Goal: Task Accomplishment & Management: Manage account settings

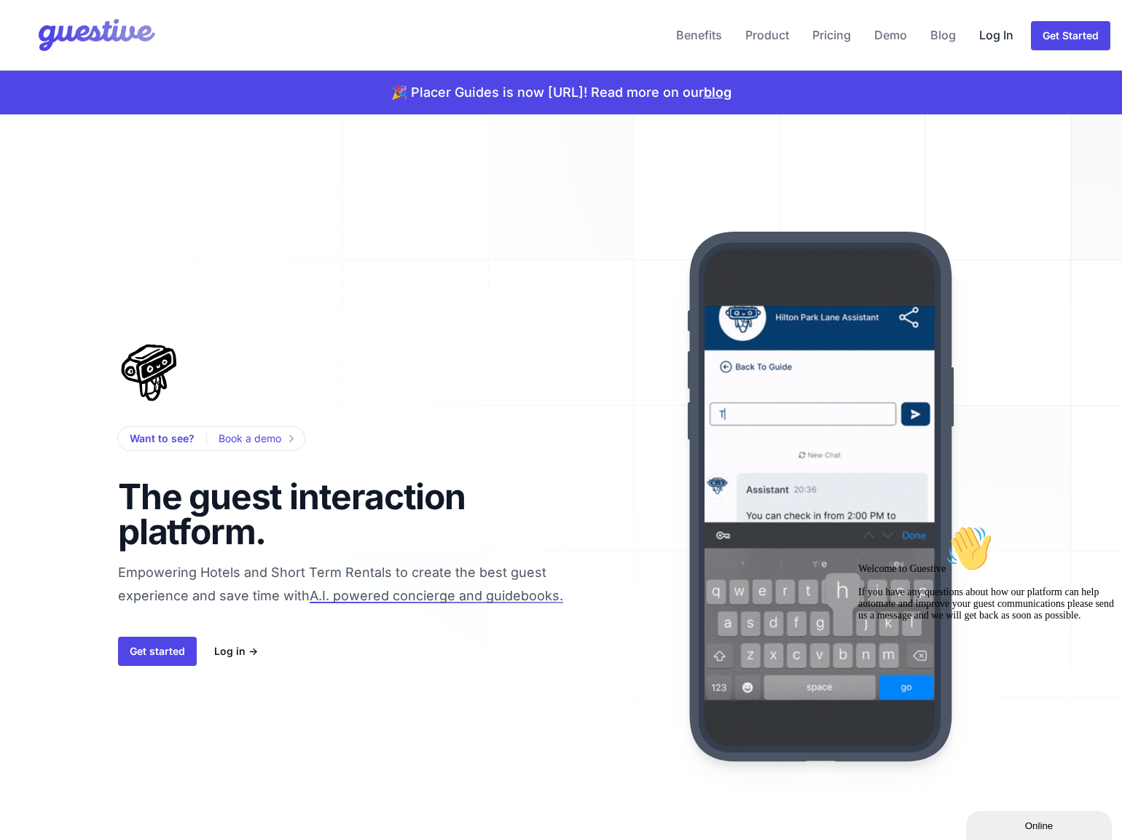
click at [1001, 38] on link "Log In" at bounding box center [997, 34] width 46 height 35
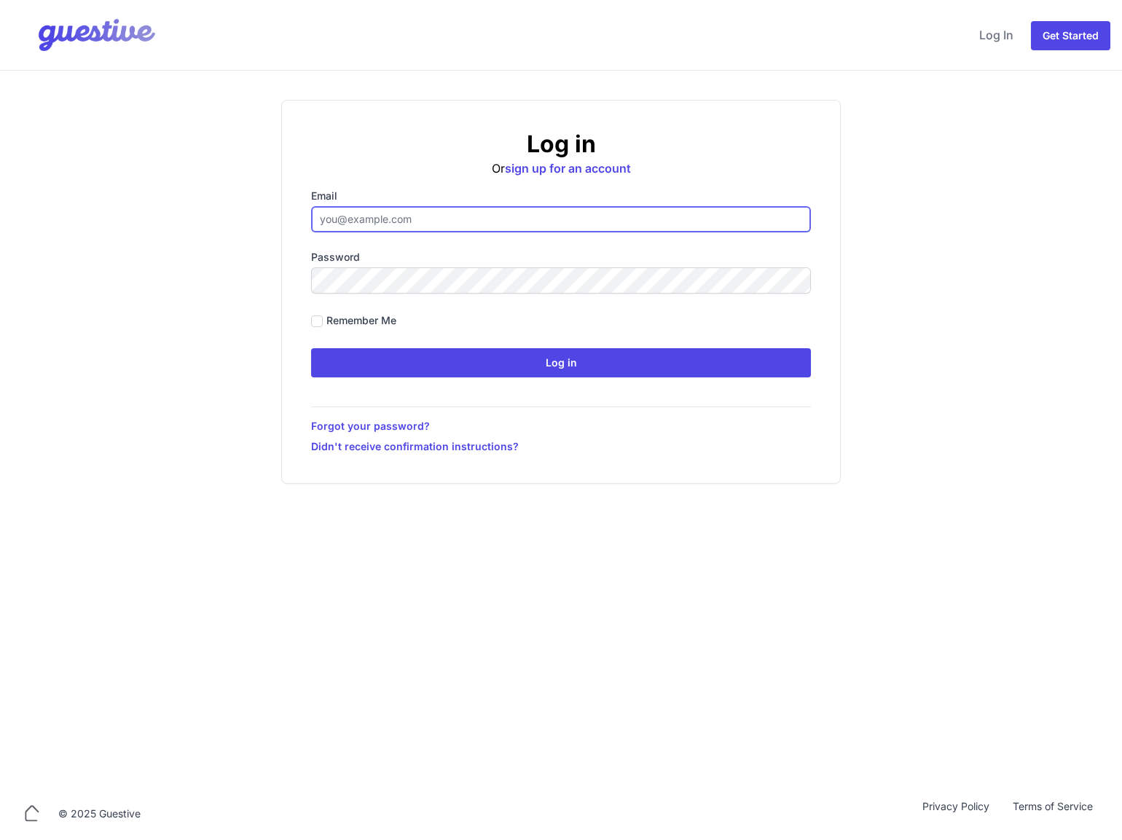
type input "[EMAIL_ADDRESS][DOMAIN_NAME]"
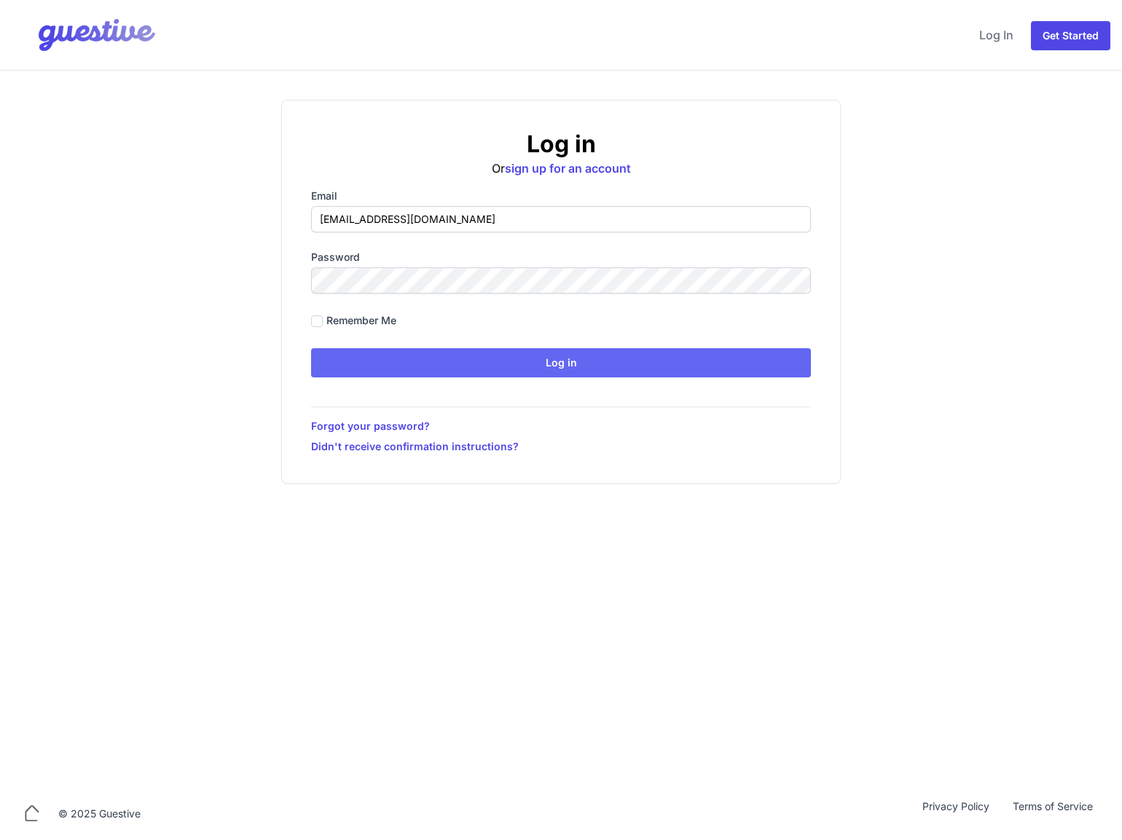
click at [383, 356] on input "Log in" at bounding box center [561, 362] width 500 height 29
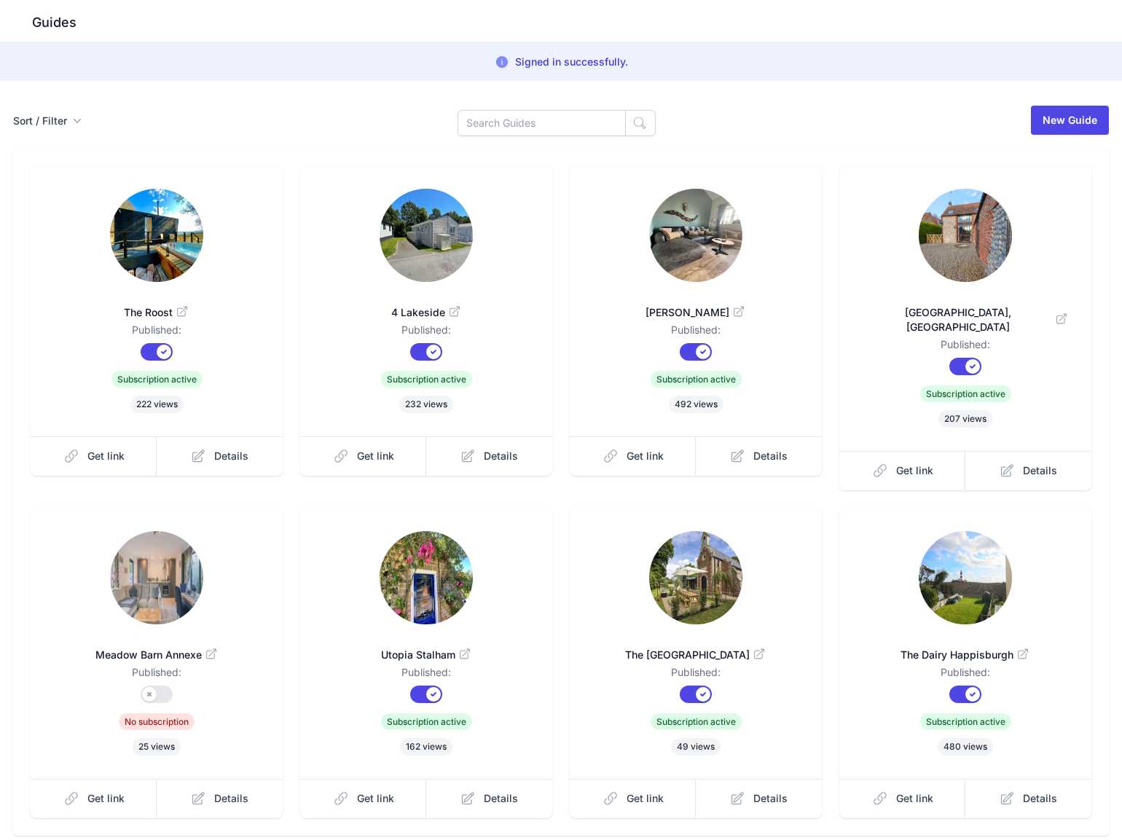
scroll to position [49, 0]
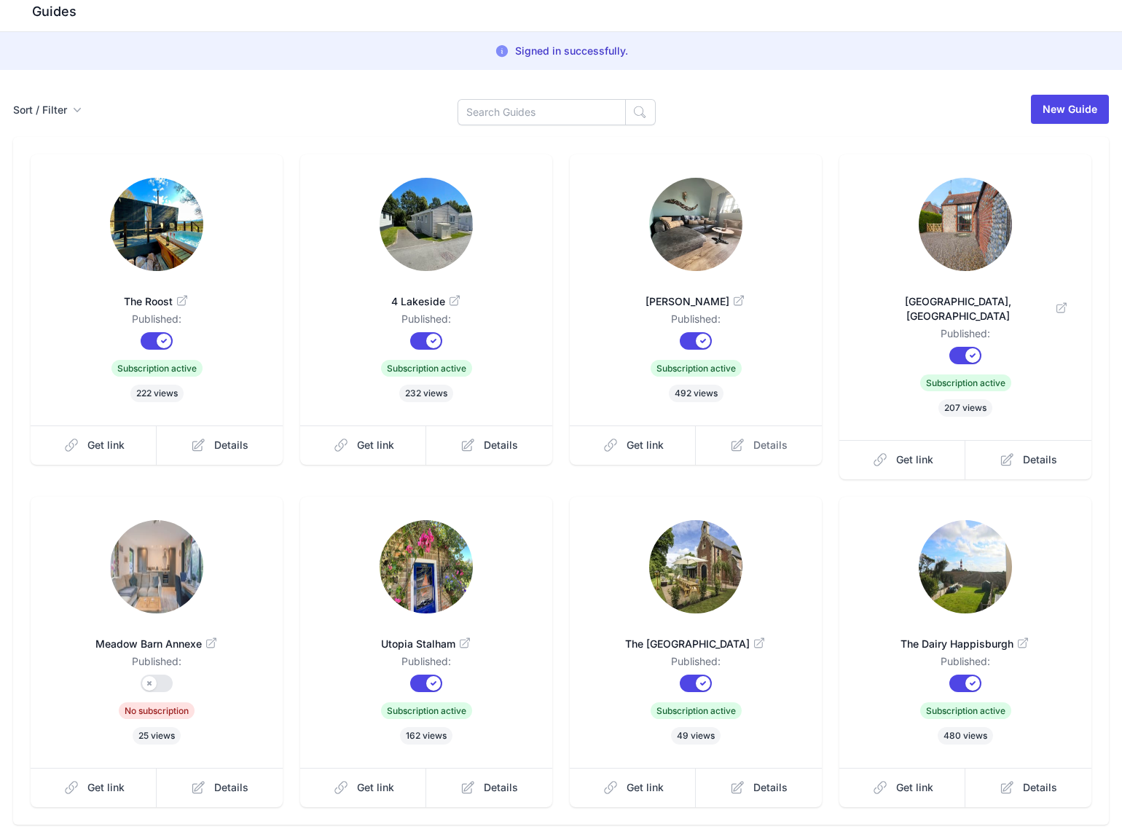
click at [762, 442] on span "Details" at bounding box center [771, 445] width 34 height 15
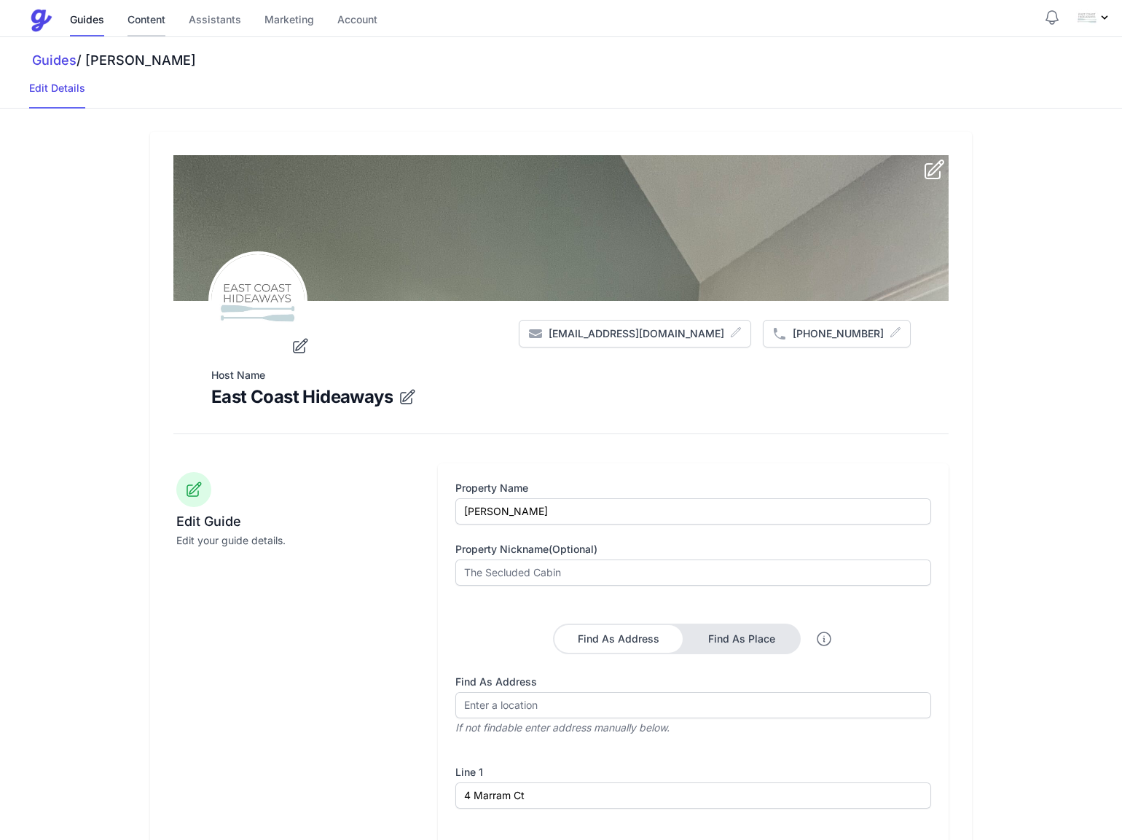
click at [152, 20] on link "Content" at bounding box center [147, 20] width 38 height 31
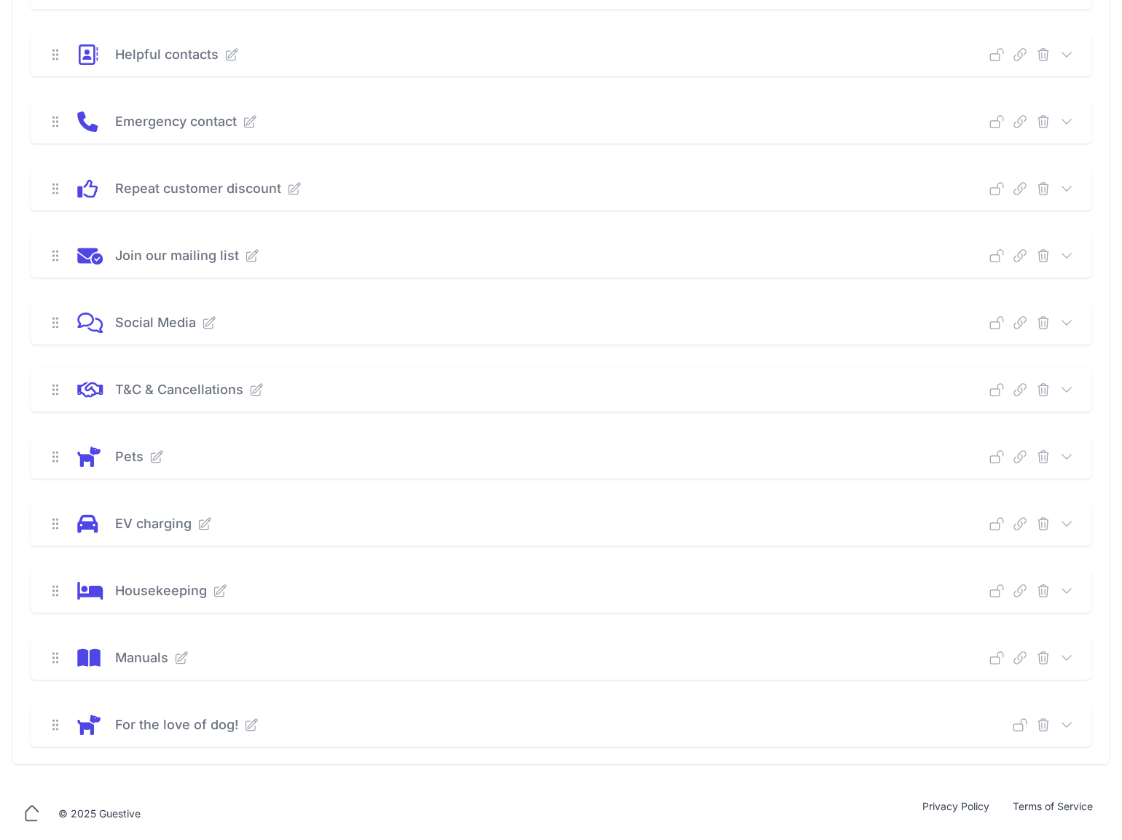
scroll to position [666, 0]
click at [1070, 455] on icon at bounding box center [1067, 457] width 15 height 15
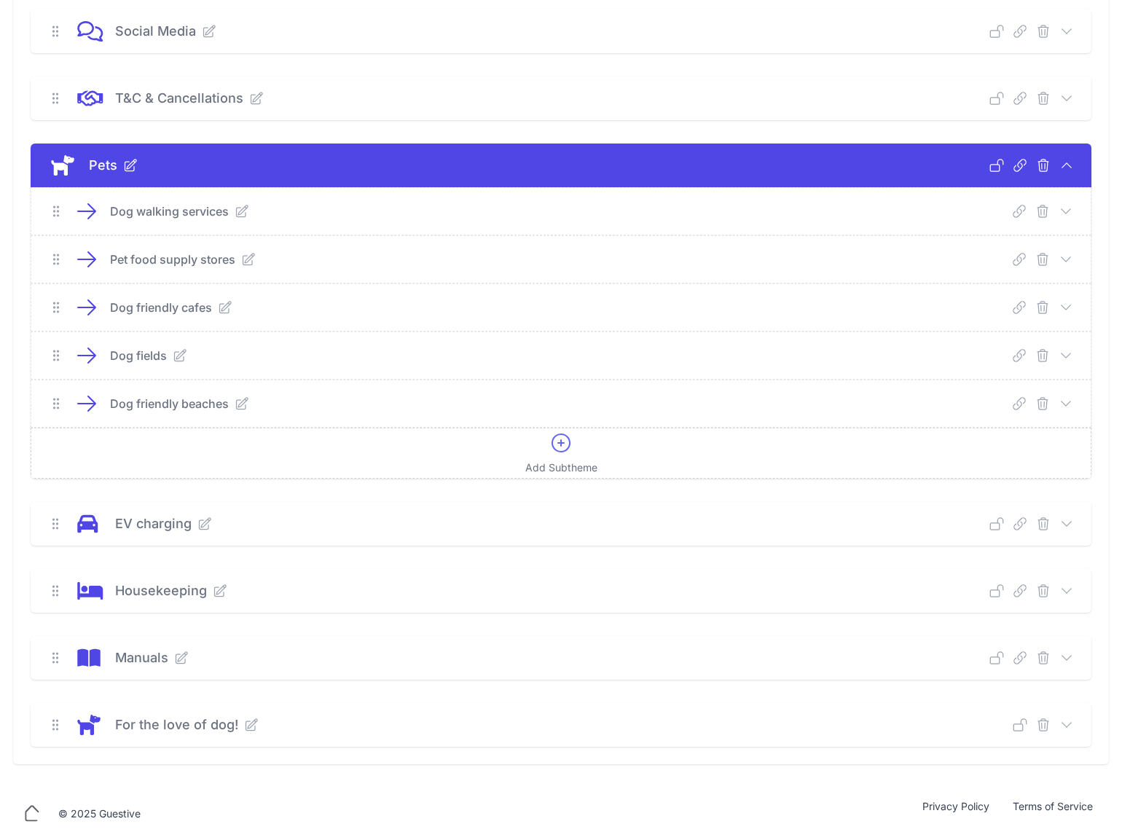
scroll to position [958, 0]
click at [1071, 726] on icon at bounding box center [1067, 725] width 15 height 15
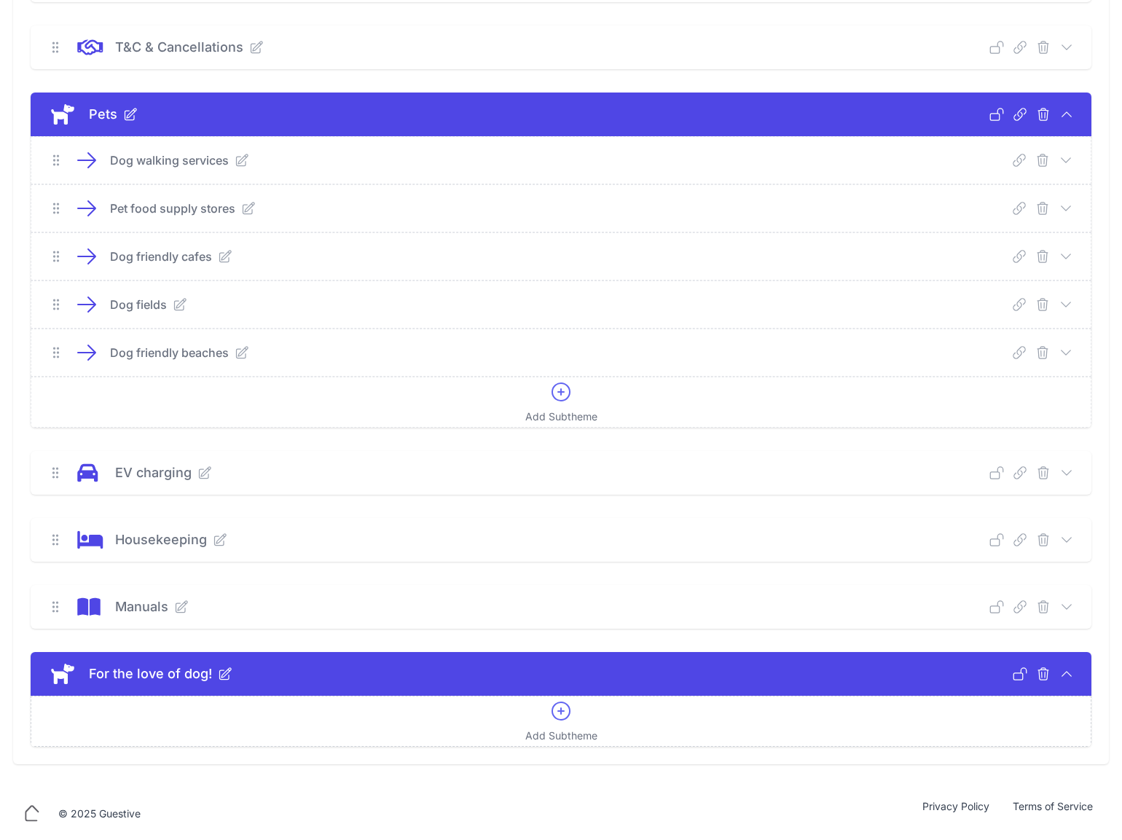
scroll to position [1009, 0]
click at [224, 674] on icon at bounding box center [226, 674] width 12 height 12
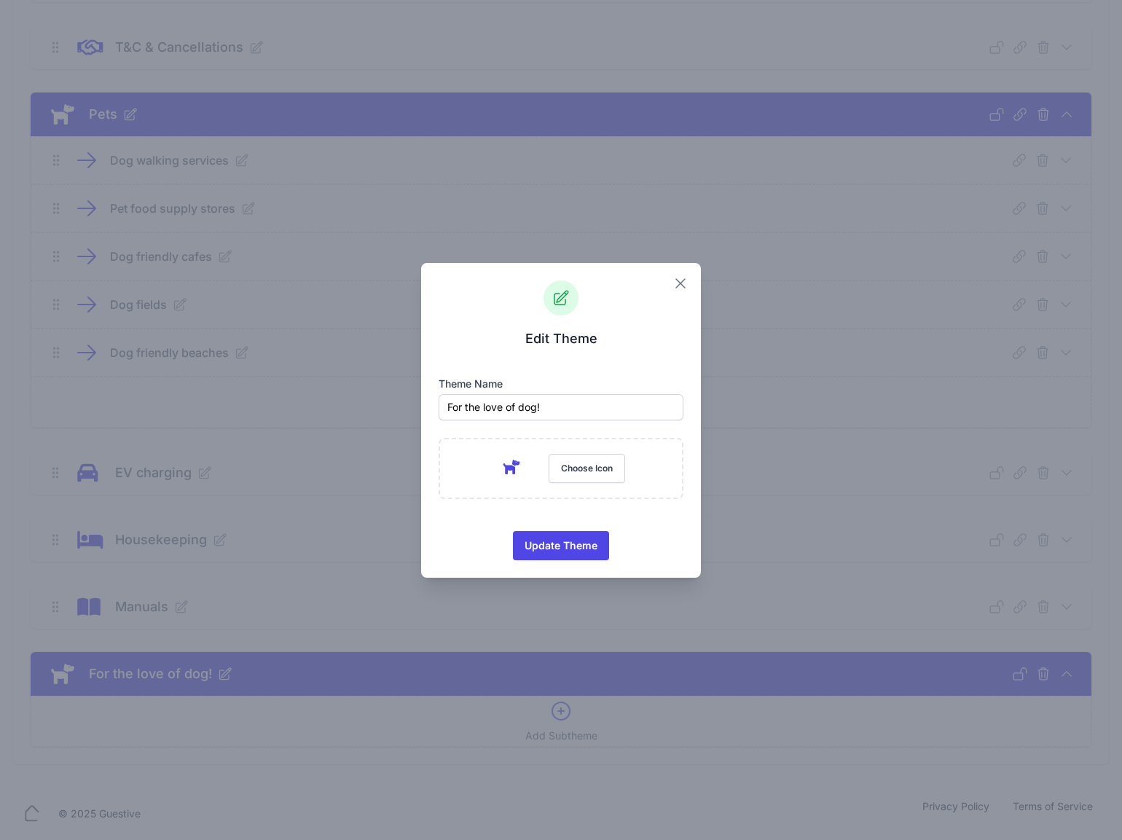
click at [683, 285] on icon "button" at bounding box center [680, 283] width 9 height 9
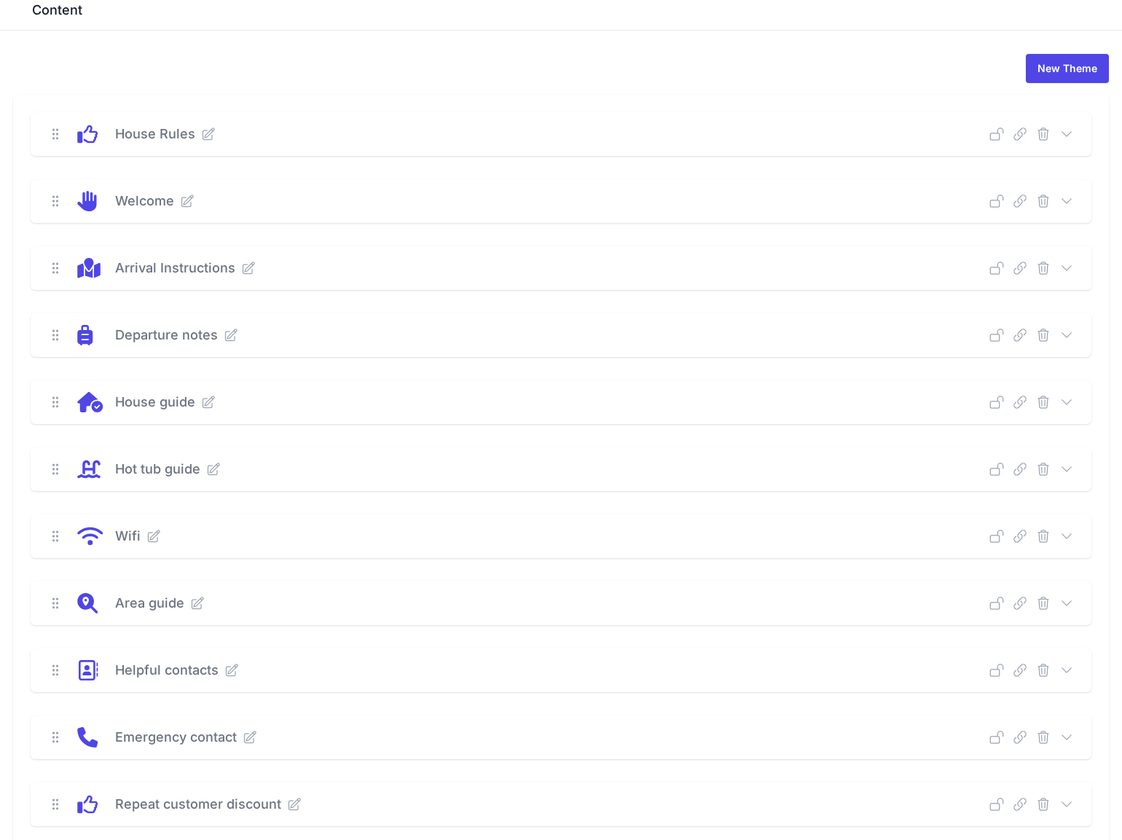
scroll to position [50, 0]
click at [1069, 137] on icon at bounding box center [1067, 134] width 15 height 15
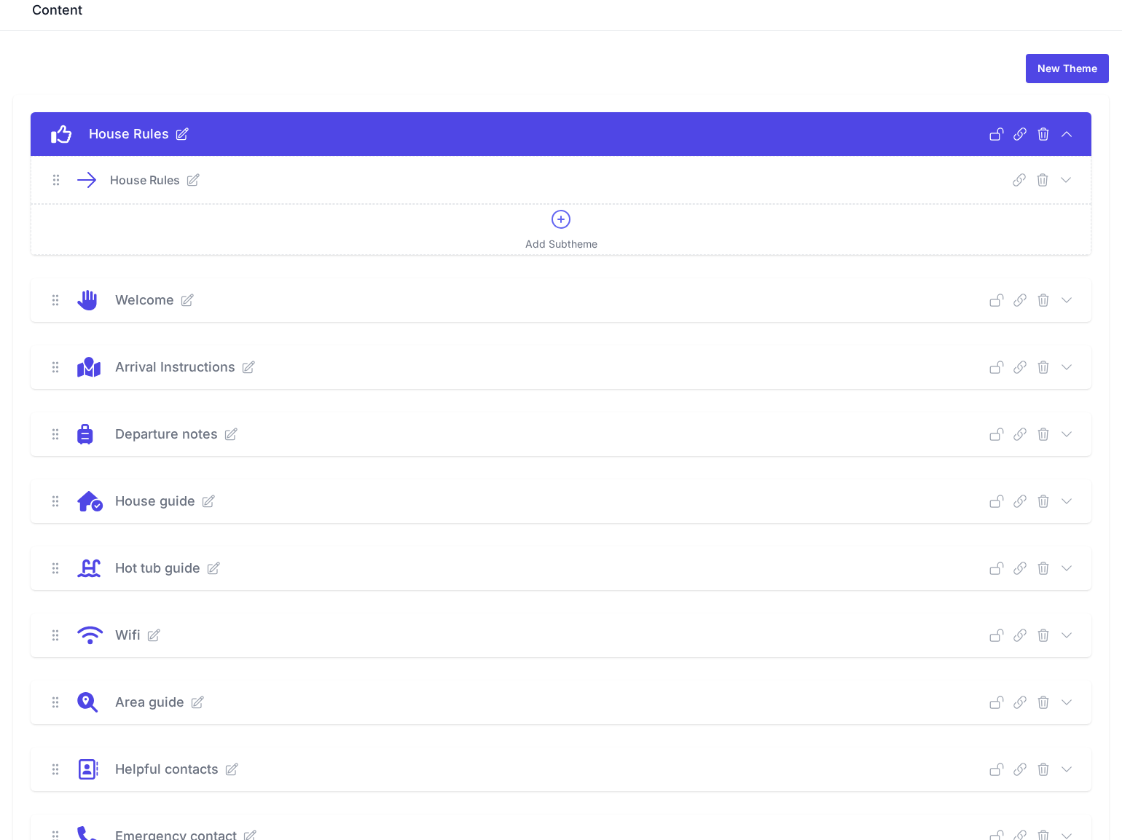
click at [1066, 181] on icon at bounding box center [1066, 180] width 15 height 15
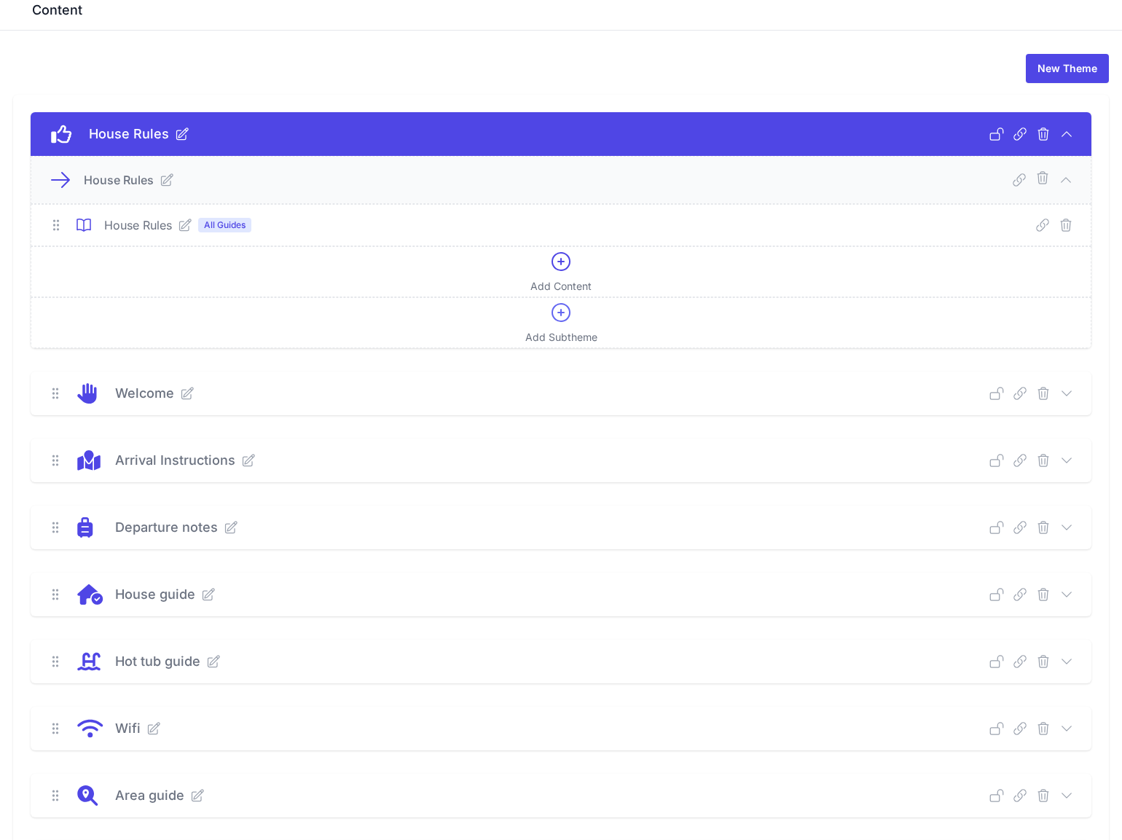
click at [187, 224] on icon at bounding box center [185, 225] width 15 height 15
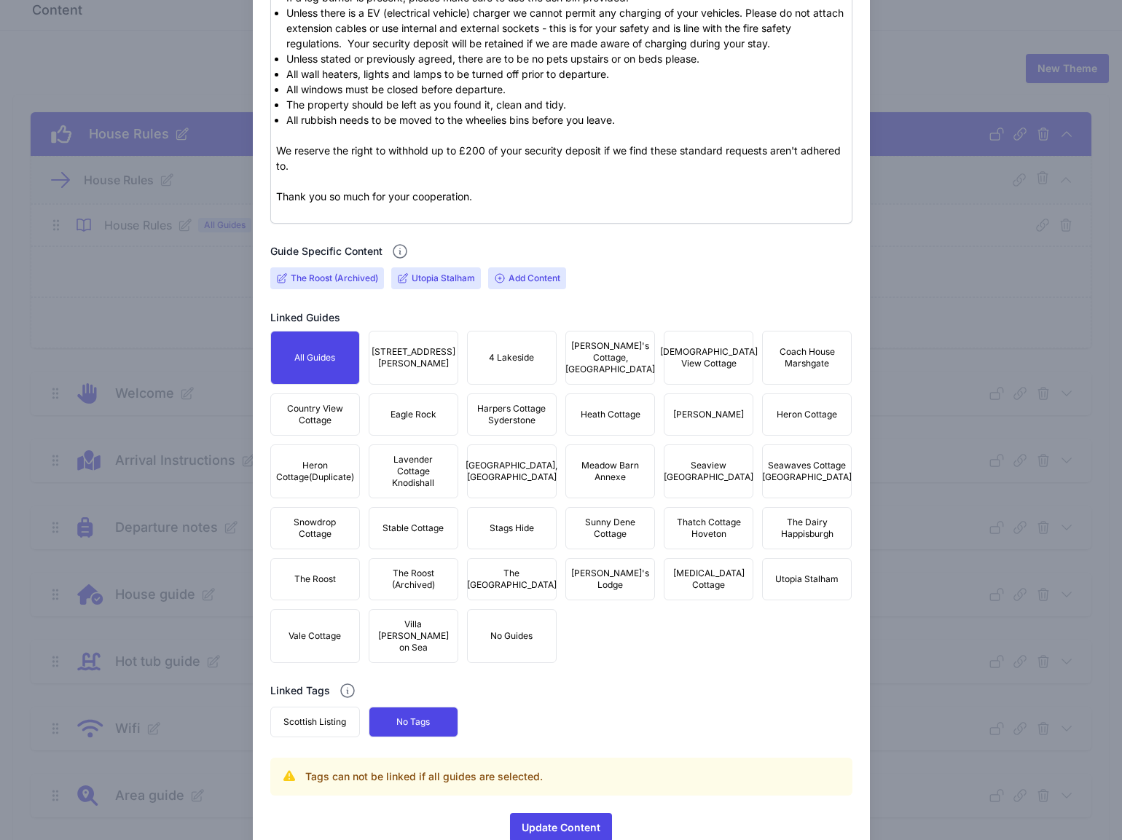
scroll to position [530, 0]
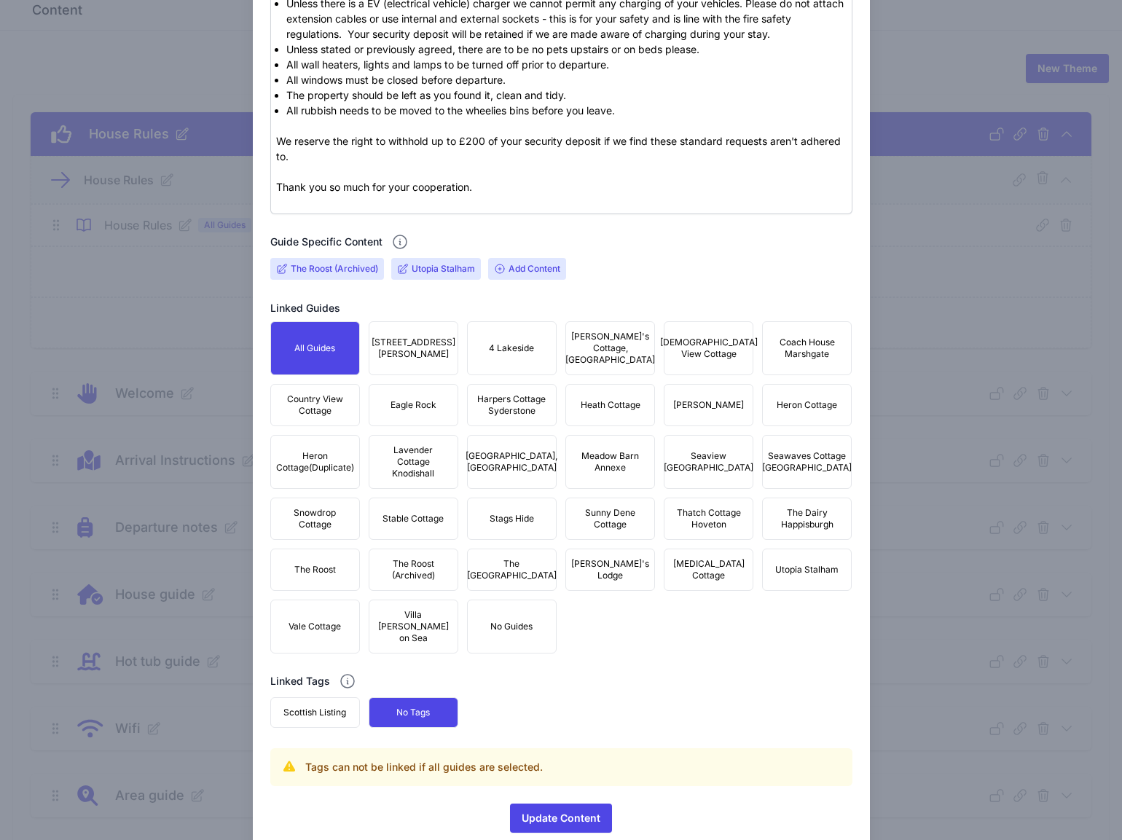
click at [679, 408] on button "[PERSON_NAME]" at bounding box center [709, 405] width 90 height 42
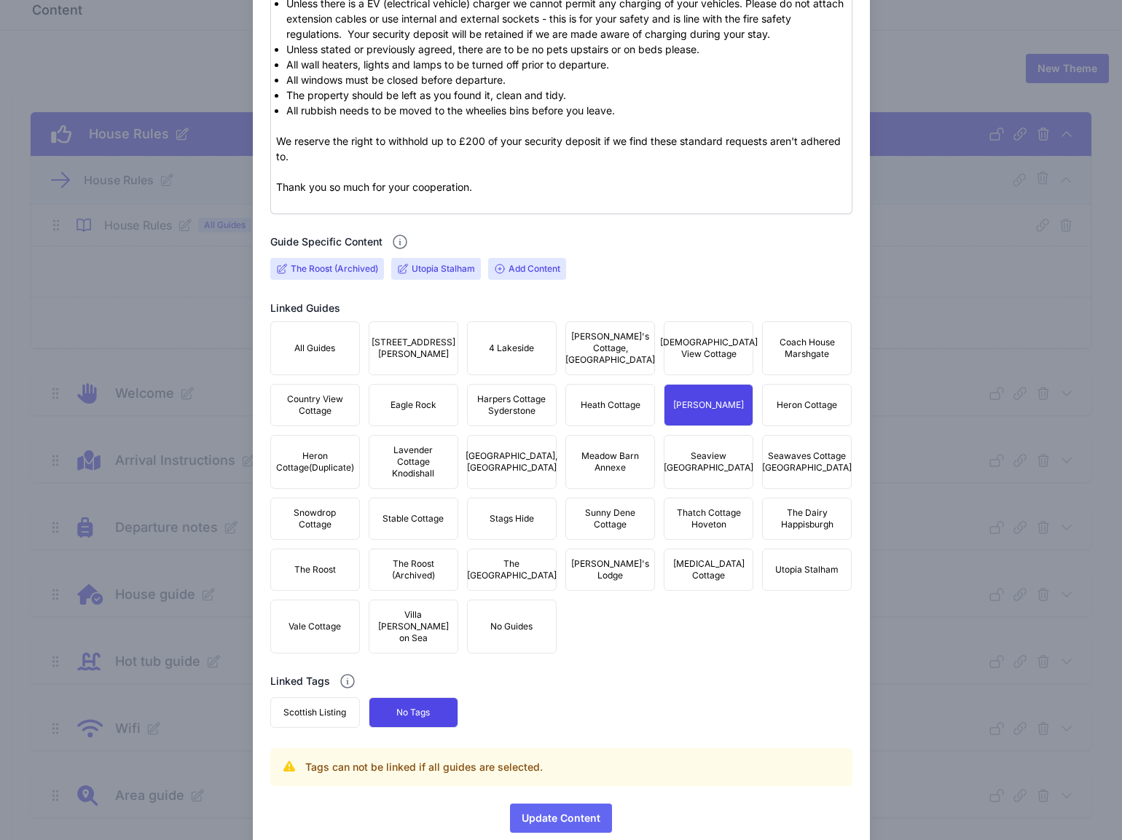
click at [572, 815] on span "Update Content" at bounding box center [561, 818] width 79 height 29
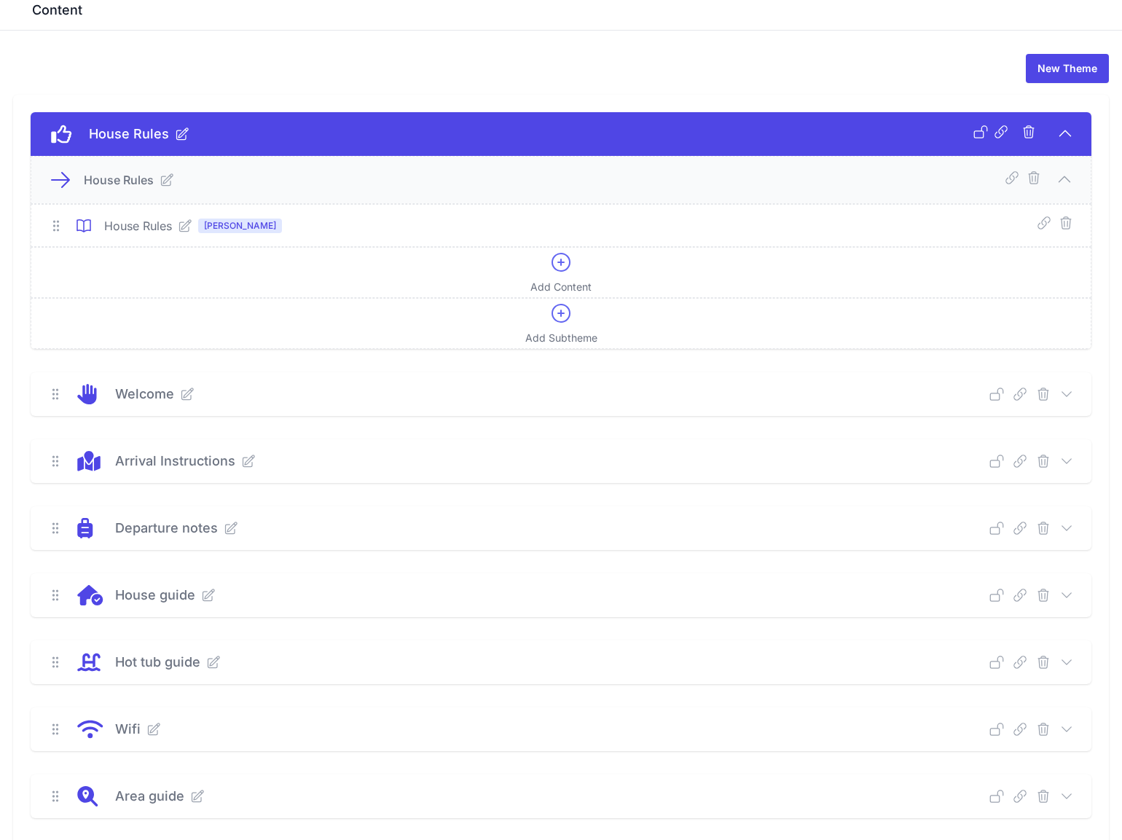
click at [187, 223] on icon at bounding box center [185, 226] width 15 height 15
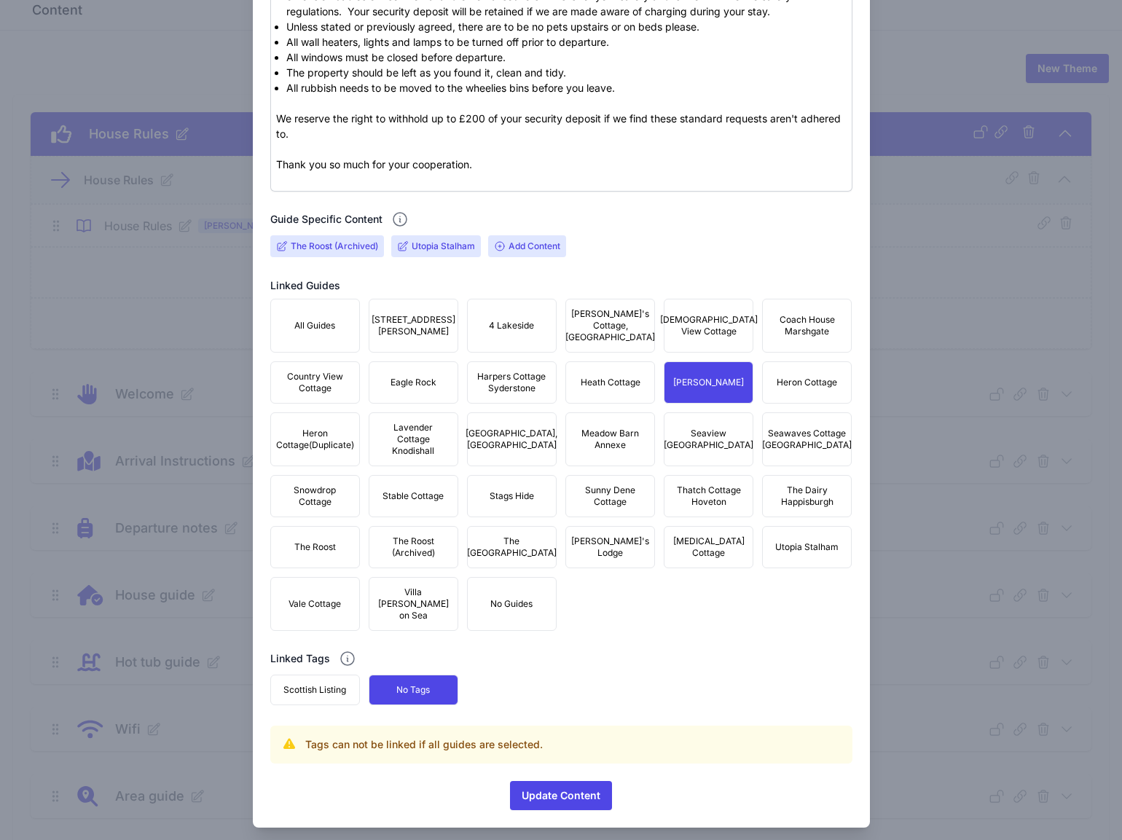
scroll to position [552, 0]
click at [697, 386] on span "[PERSON_NAME]" at bounding box center [708, 384] width 71 height 12
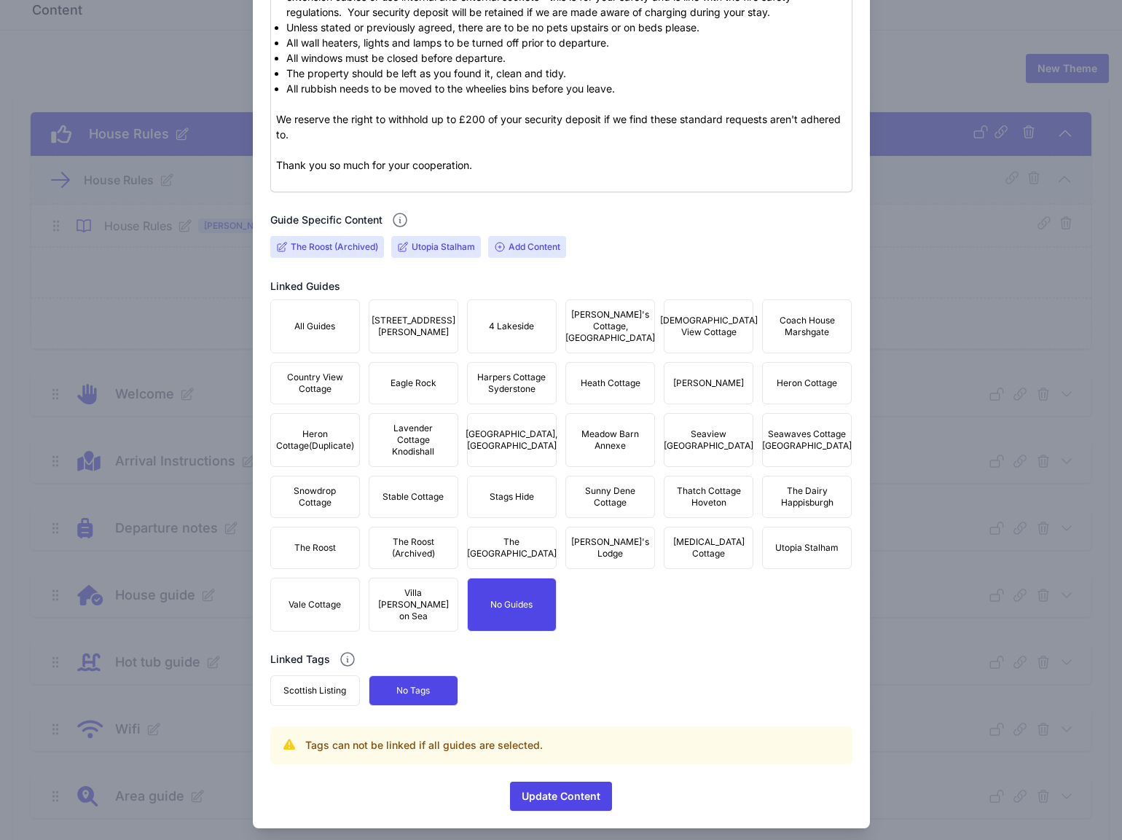
click at [697, 386] on span "[PERSON_NAME]" at bounding box center [708, 384] width 71 height 12
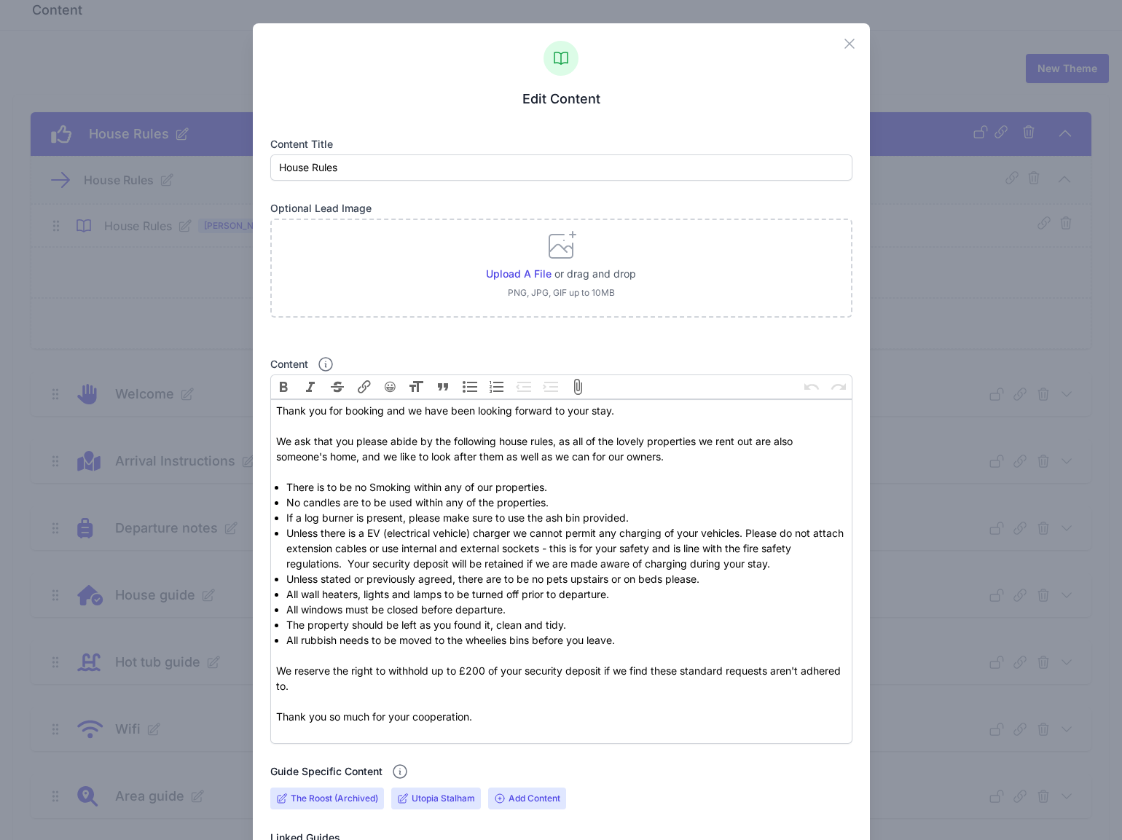
scroll to position [0, 0]
click at [858, 40] on icon "button" at bounding box center [849, 43] width 17 height 17
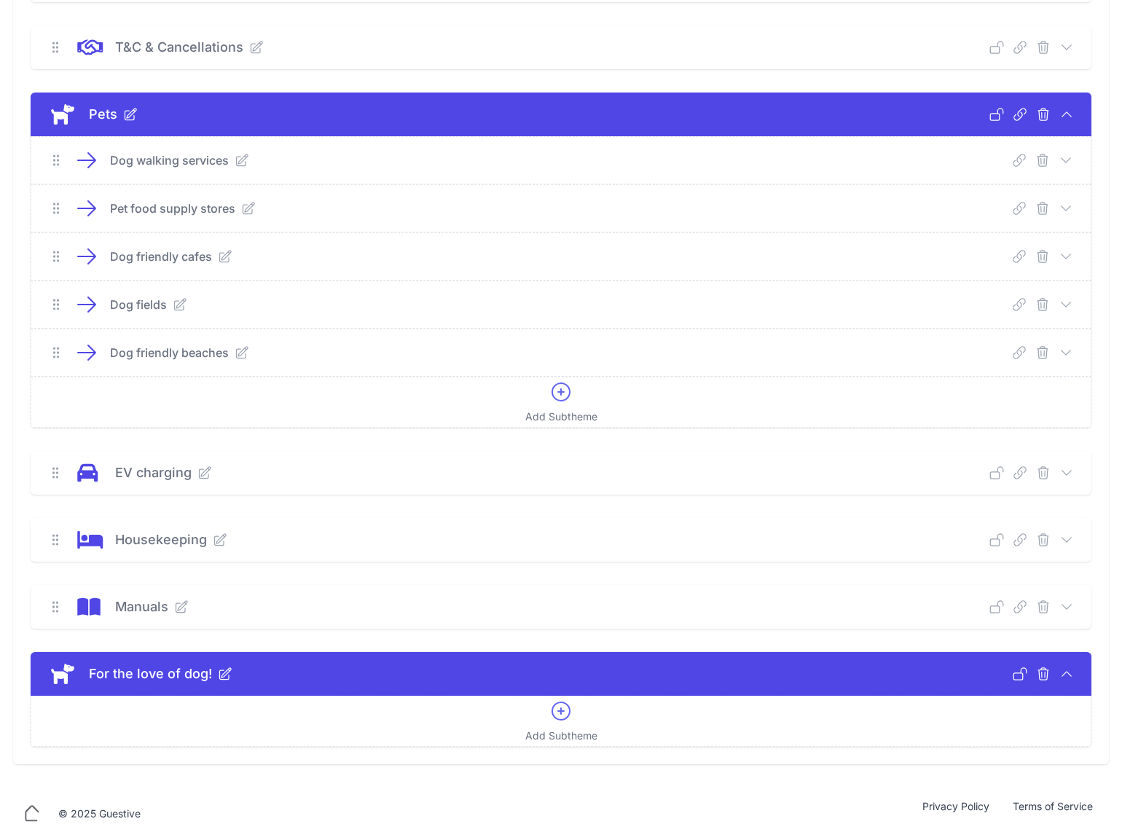
scroll to position [1202, 0]
click at [558, 714] on icon at bounding box center [561, 711] width 23 height 23
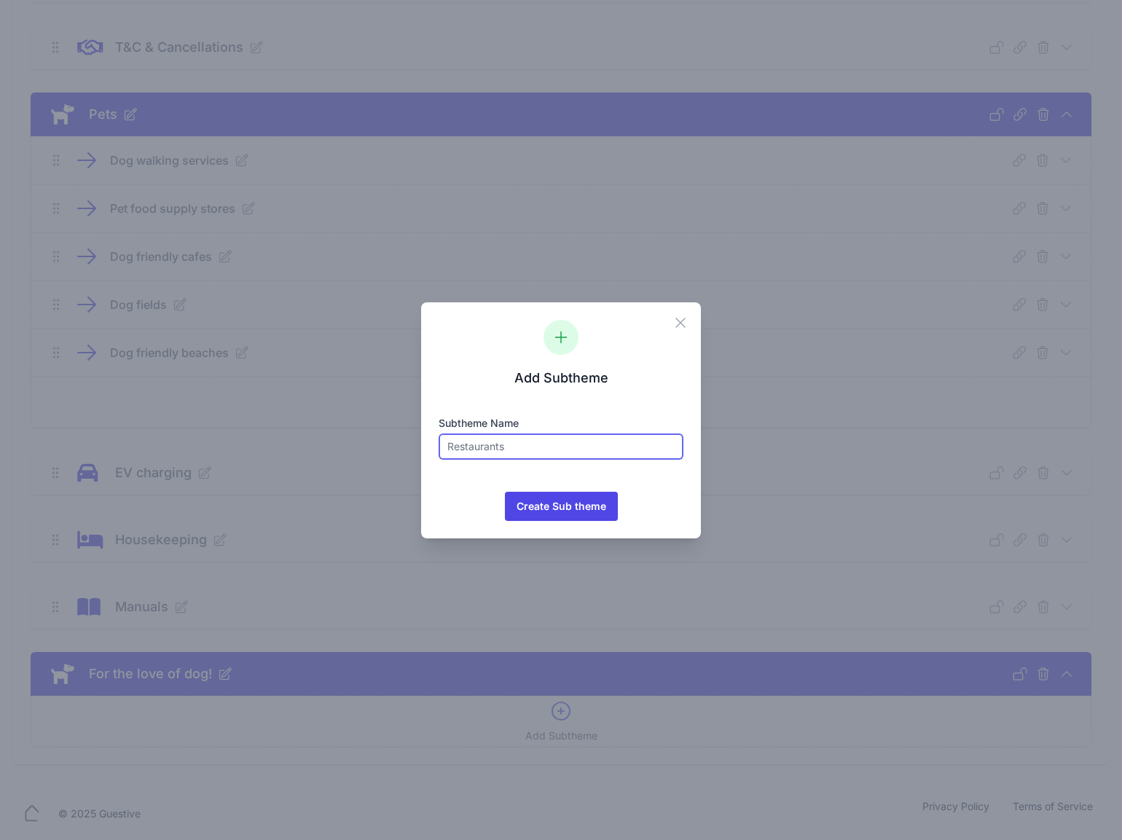
click at [584, 445] on input "text" at bounding box center [561, 447] width 245 height 26
type input "Dog rules"
click at [587, 512] on span "Create Sub theme" at bounding box center [562, 506] width 90 height 29
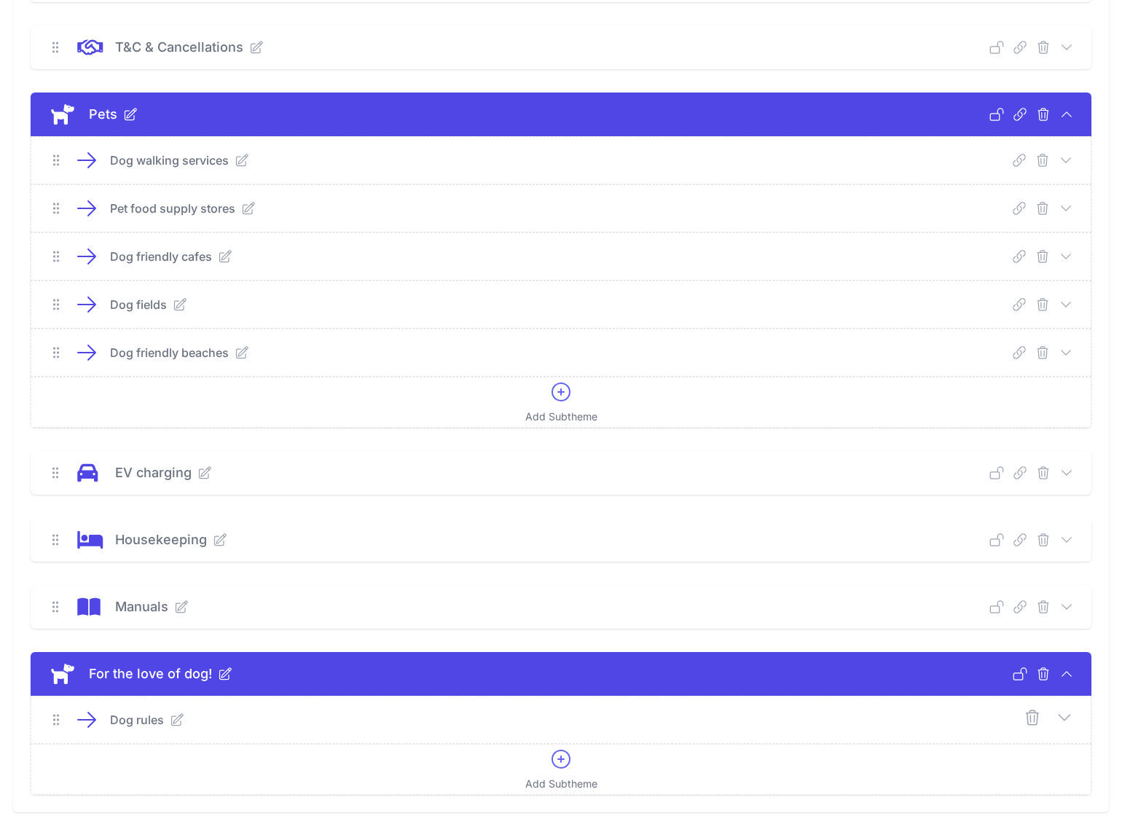
click at [173, 716] on icon at bounding box center [177, 720] width 15 height 15
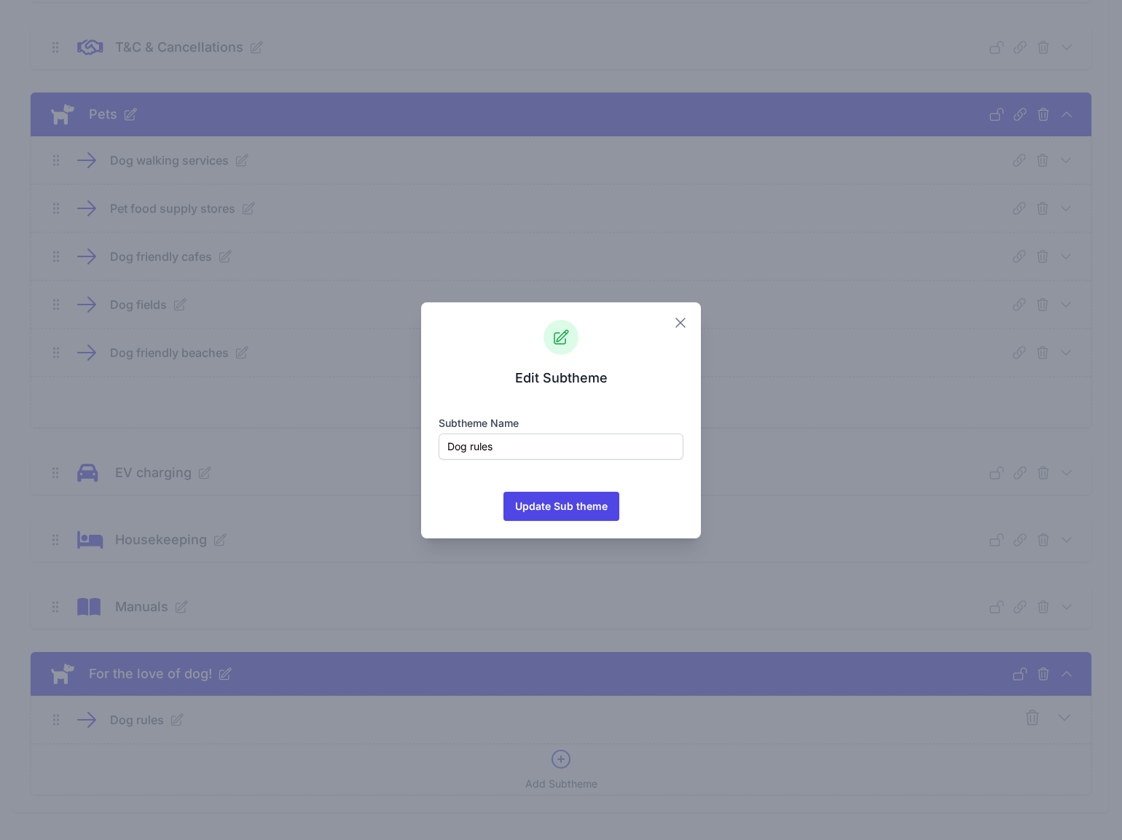
click at [681, 320] on icon "button" at bounding box center [680, 322] width 17 height 17
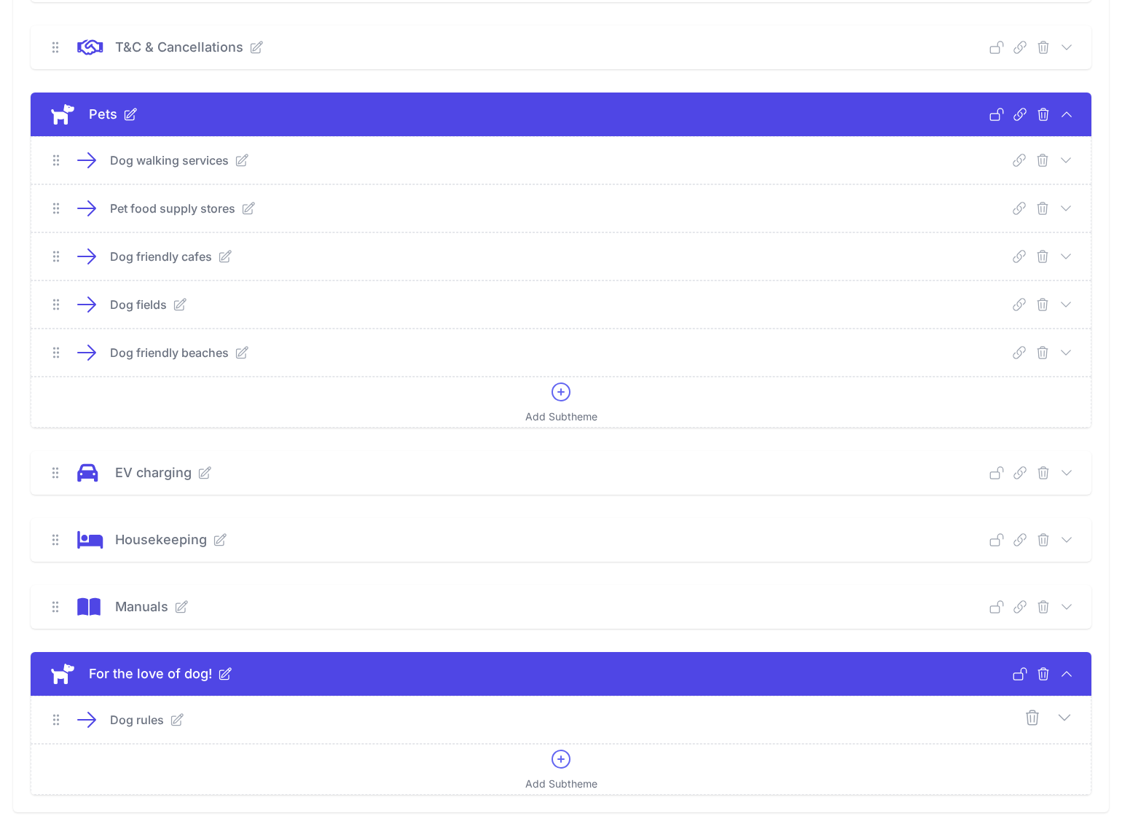
click at [1058, 718] on icon at bounding box center [1064, 717] width 17 height 17
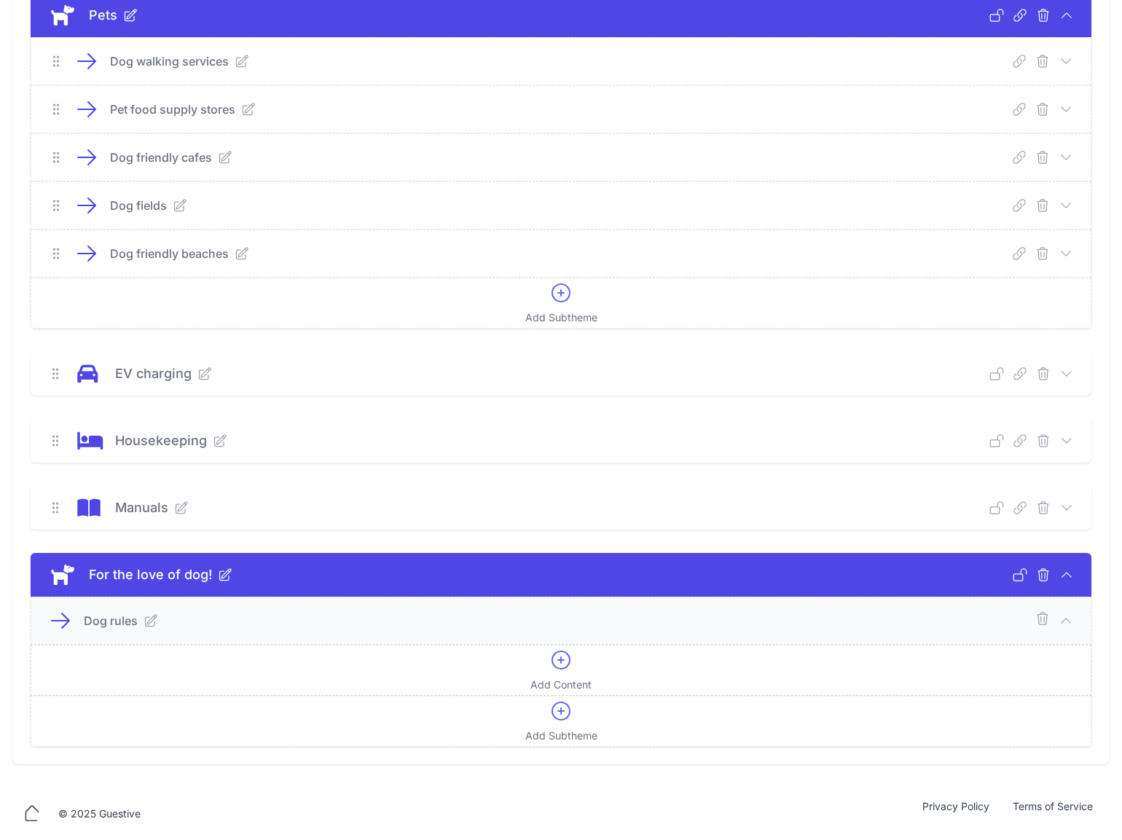
scroll to position [1301, 0]
click at [561, 663] on icon at bounding box center [560, 660] width 17 height 17
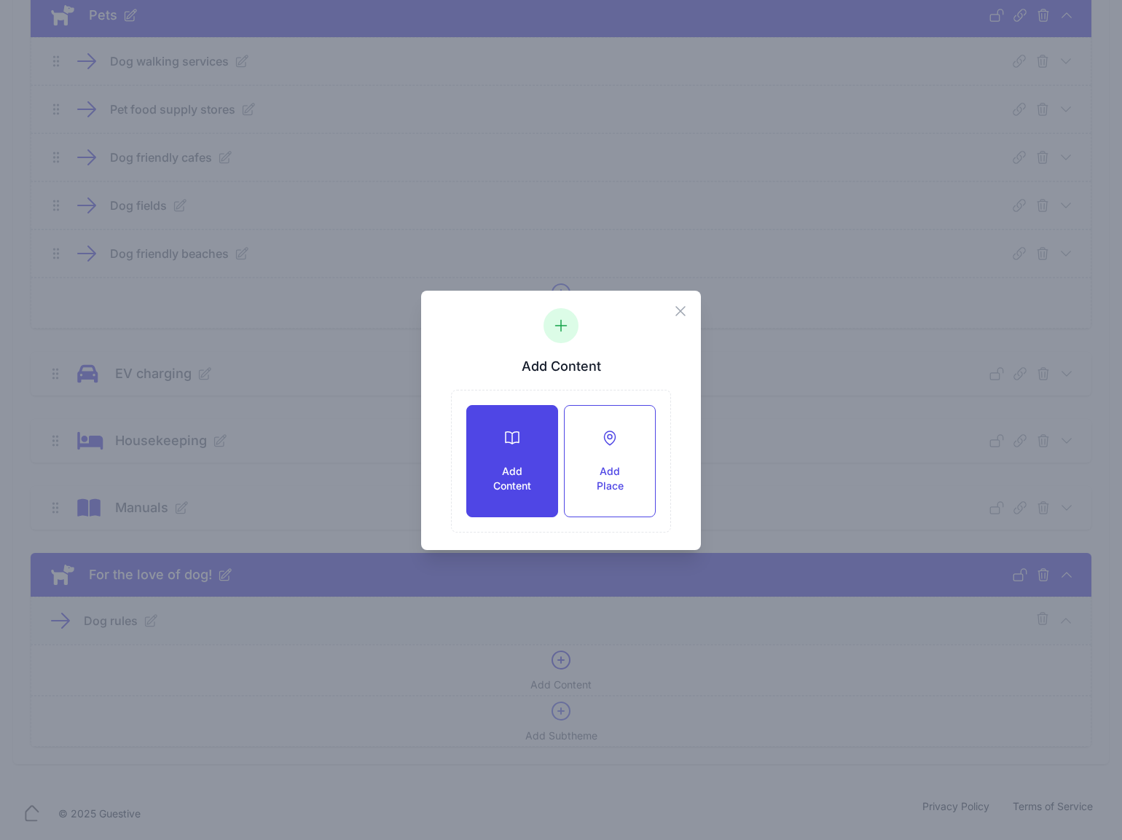
click at [501, 440] on div at bounding box center [513, 437] width 44 height 17
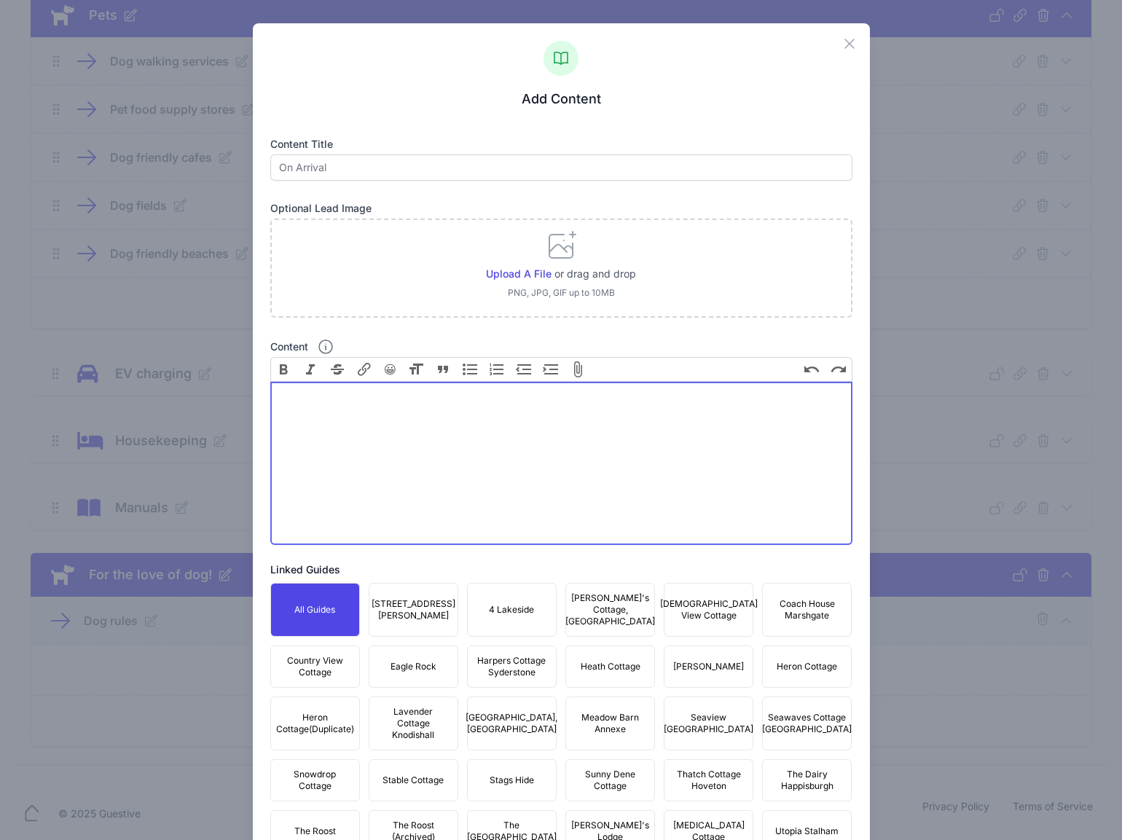
click at [426, 430] on trix-editor "Content" at bounding box center [561, 463] width 582 height 163
paste trix-editor "<div><strong>&lt;/br&gt;</strong></div>"
type trix-editor "<div><strong>&lt;/br&gt;</strong></div>"
drag, startPoint x: 380, startPoint y: 399, endPoint x: 161, endPoint y: 383, distance: 220.0
click at [161, 383] on div "Close Add Content Content title Optional Lead Image Upload a file or drag and d…" at bounding box center [561, 568] width 1122 height 1136
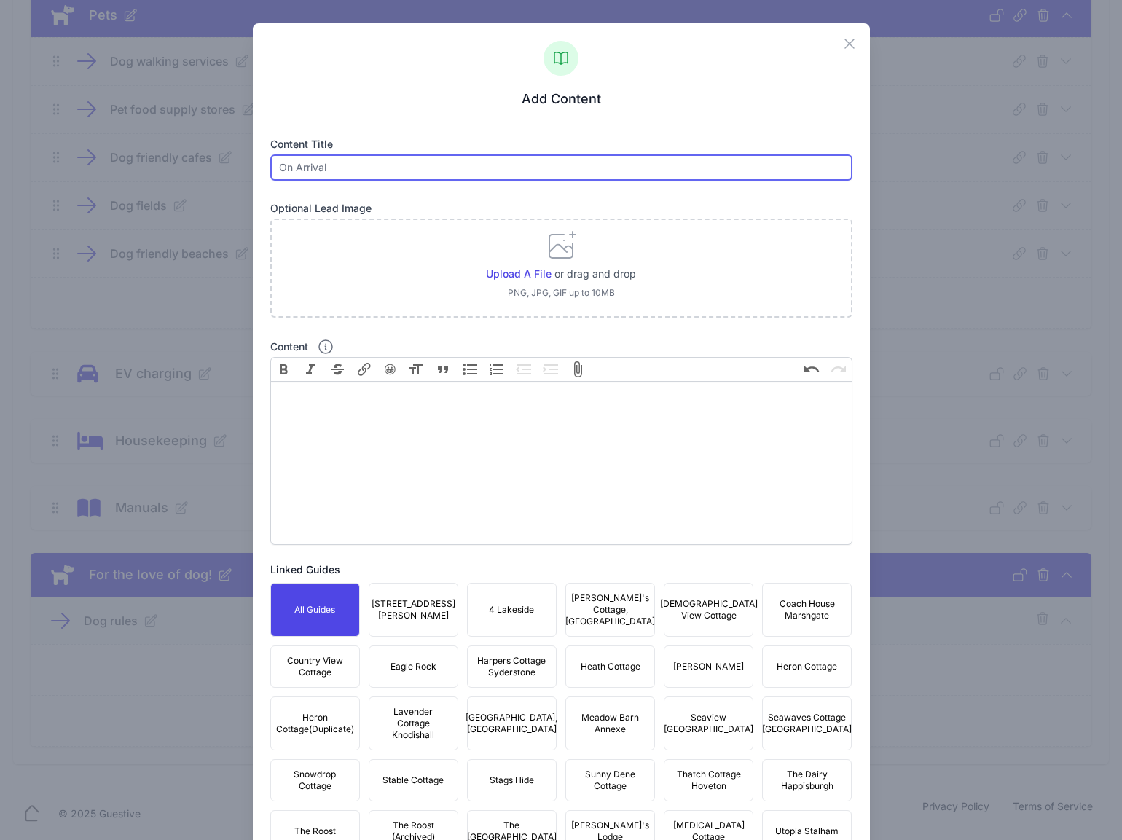
click at [317, 165] on input "text" at bounding box center [561, 168] width 582 height 26
type input "Dog rules at [PERSON_NAME]"
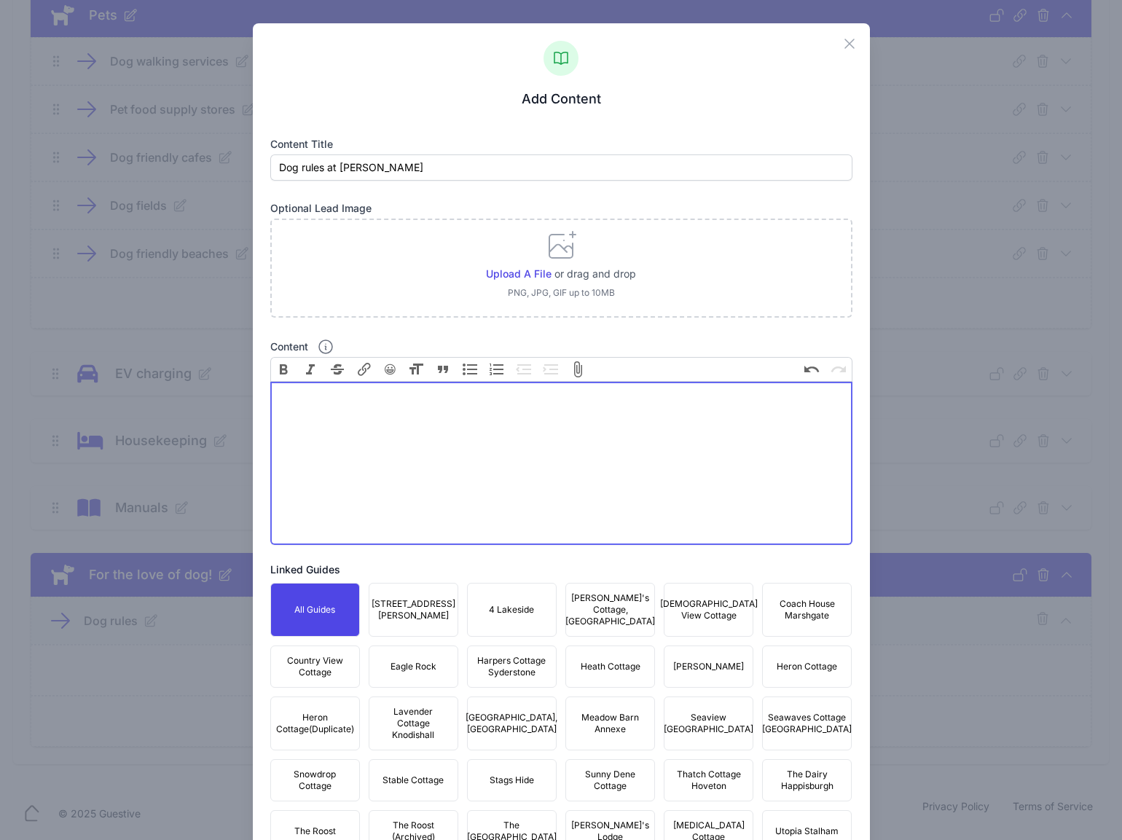
click at [396, 410] on trix-editor "Content" at bounding box center [561, 463] width 582 height 163
paste trix-editor "<lor>Ips Dol-Sitametc Adipis el Seddo Eiusmo 🐾<te><in></utl><etd>Ma aliq enimad…"
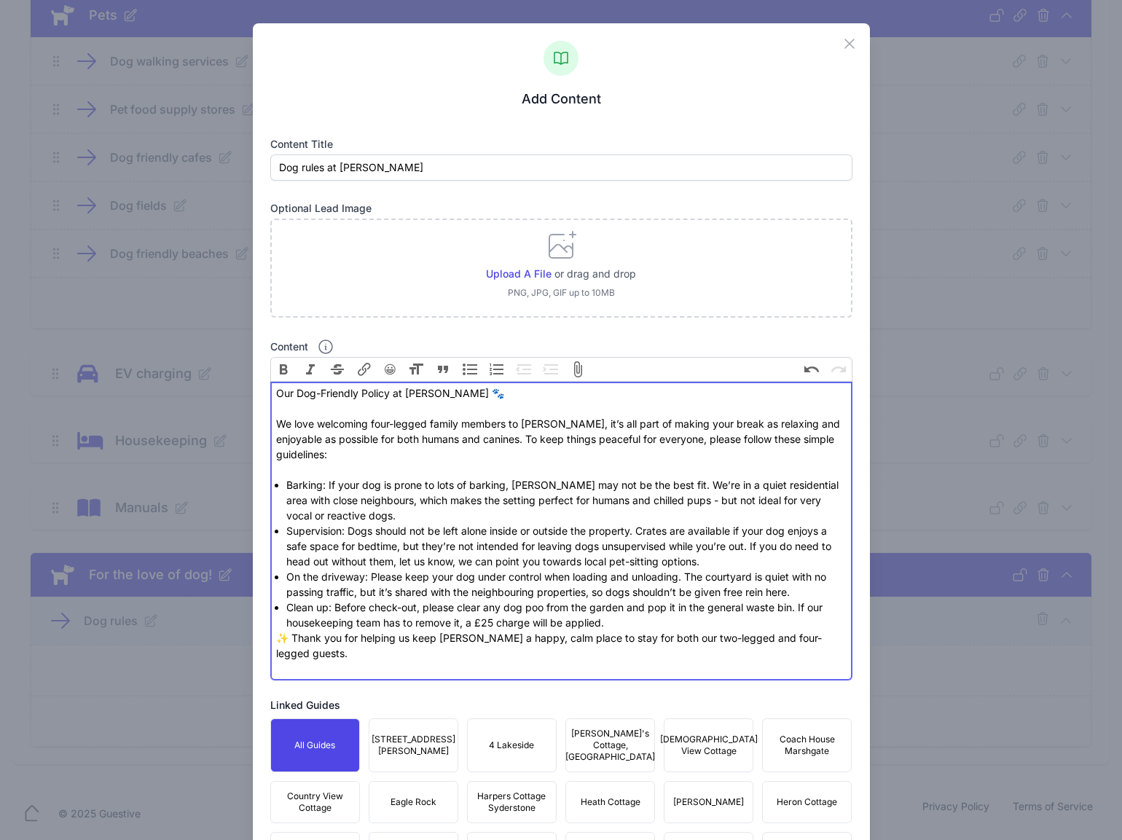
scroll to position [1278, 0]
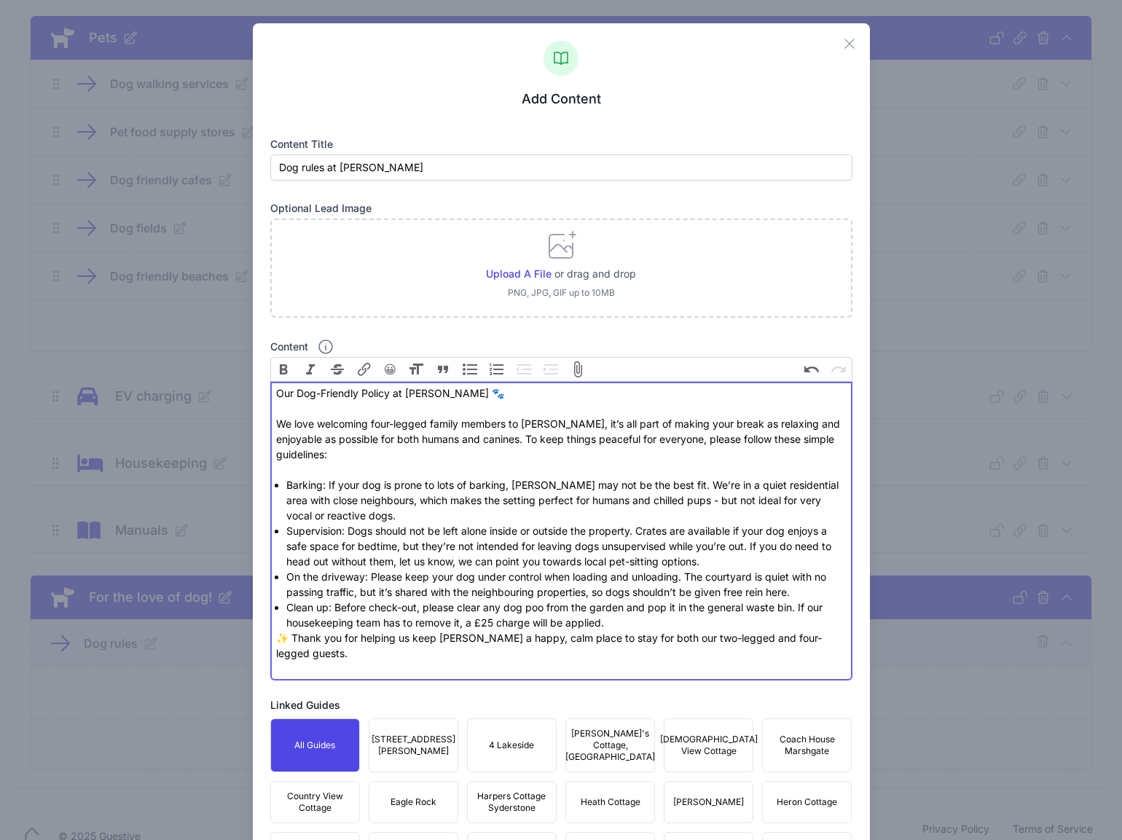
click at [370, 459] on div "We love welcoming four-legged family members to [PERSON_NAME], it’s all part of…" at bounding box center [561, 446] width 570 height 61
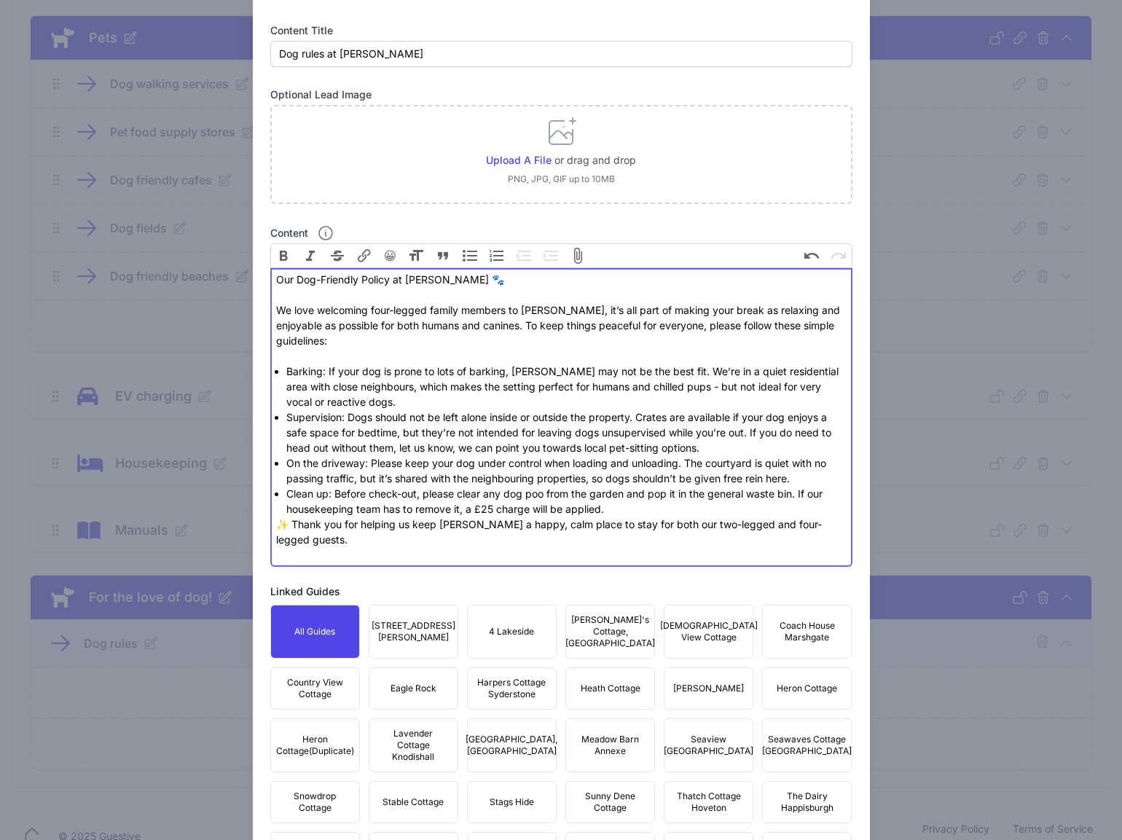
scroll to position [120, 0]
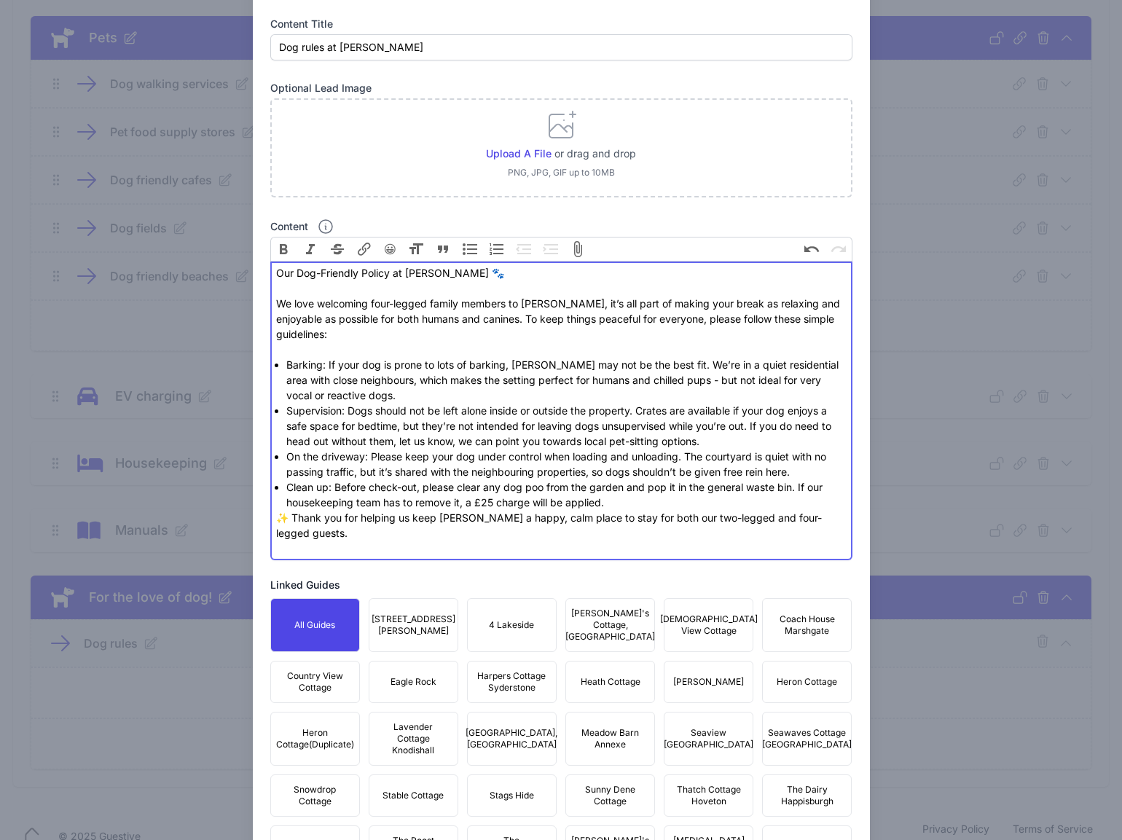
click at [278, 517] on div "✨ Thank you for helping us keep [PERSON_NAME] a happy, calm place to stay for b…" at bounding box center [561, 533] width 570 height 46
type trix-editor "<lor>Ips Dol-Sitametc Adipis el Seddo Eiusmo 🐾<te><in></utl><etd>Ma aliq enimad…"
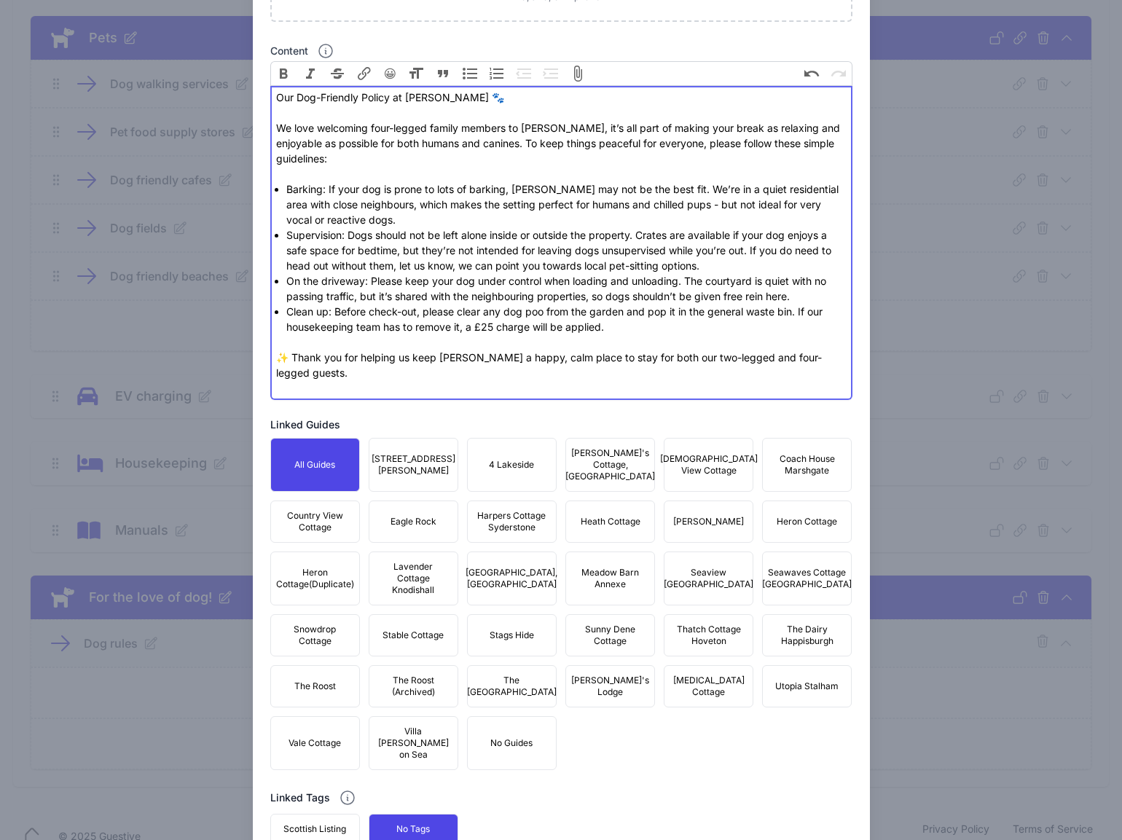
scroll to position [396, 0]
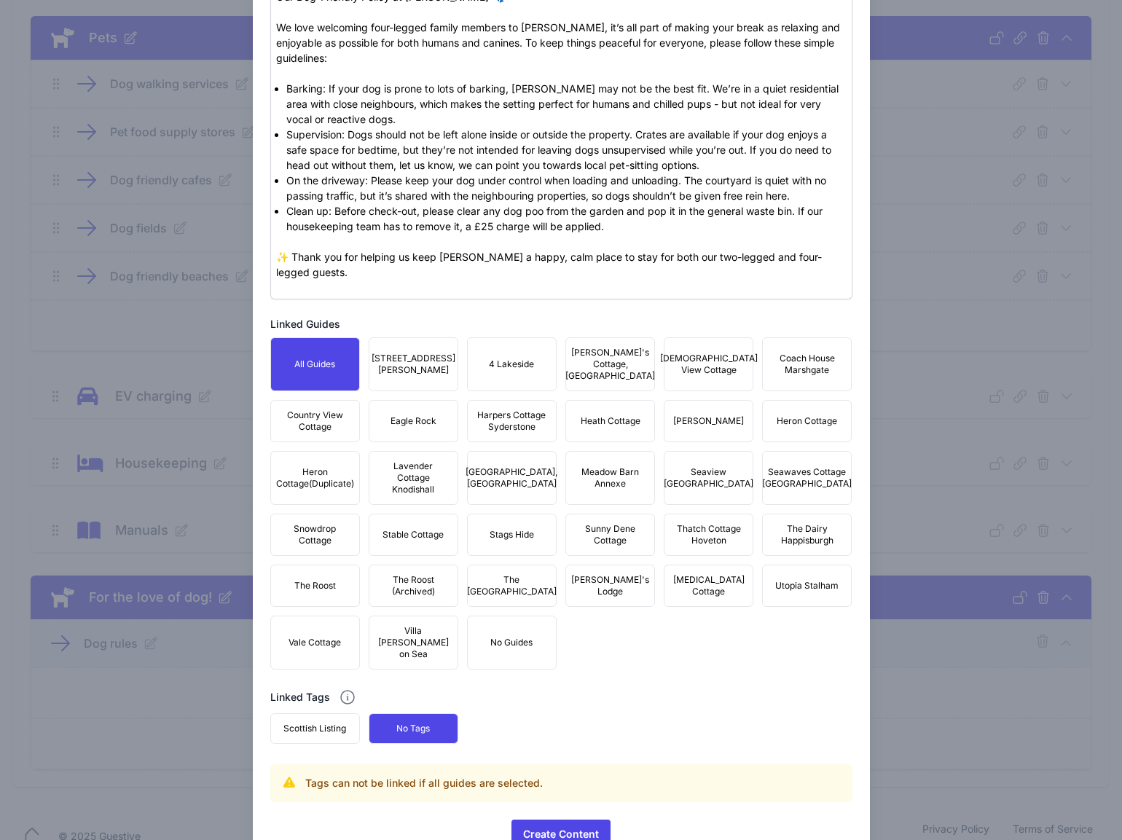
click at [700, 420] on span "[PERSON_NAME]" at bounding box center [708, 421] width 71 height 12
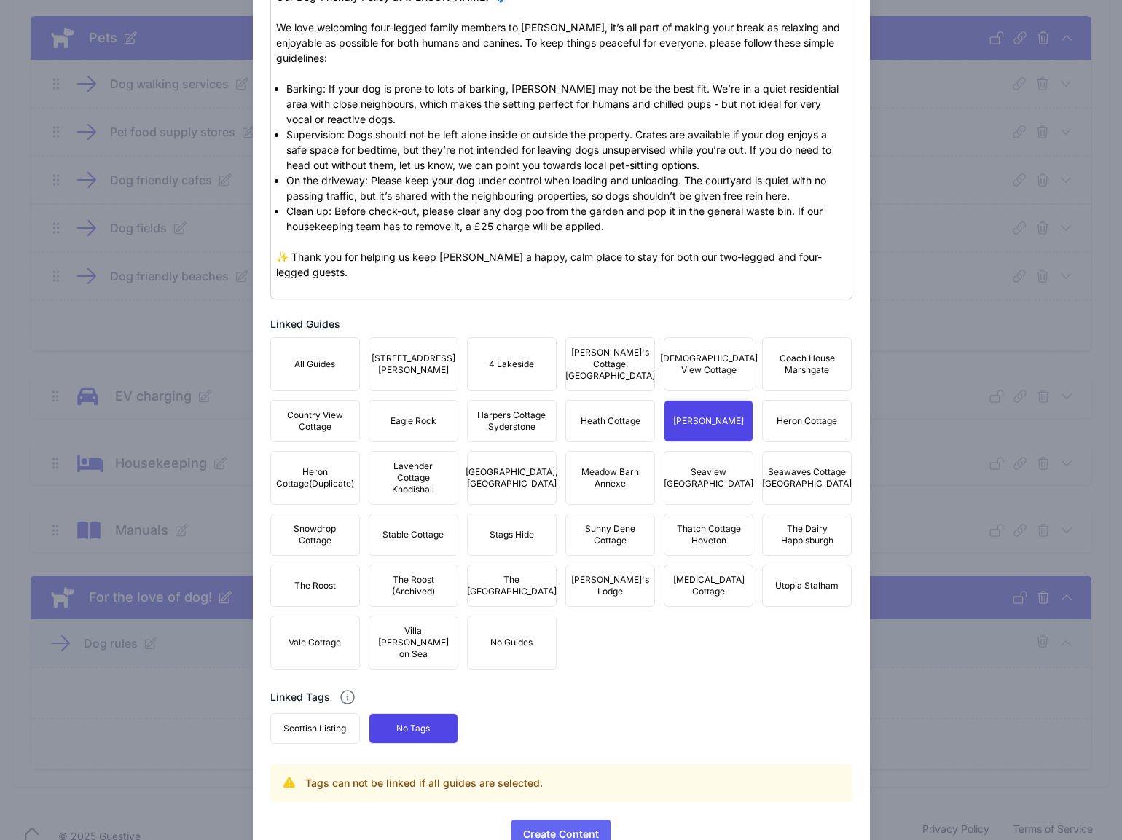
click at [554, 821] on span "Create Content" at bounding box center [561, 834] width 76 height 29
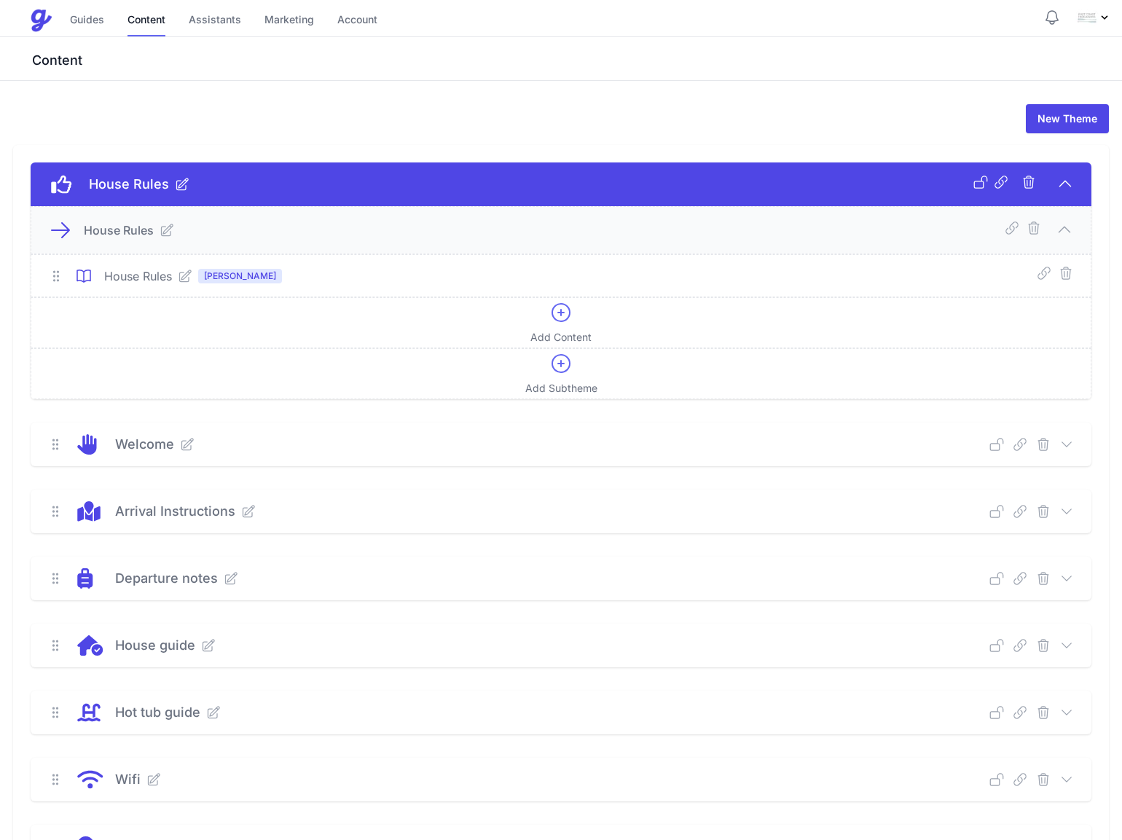
scroll to position [0, 0]
click at [88, 17] on link "Guides" at bounding box center [87, 20] width 34 height 31
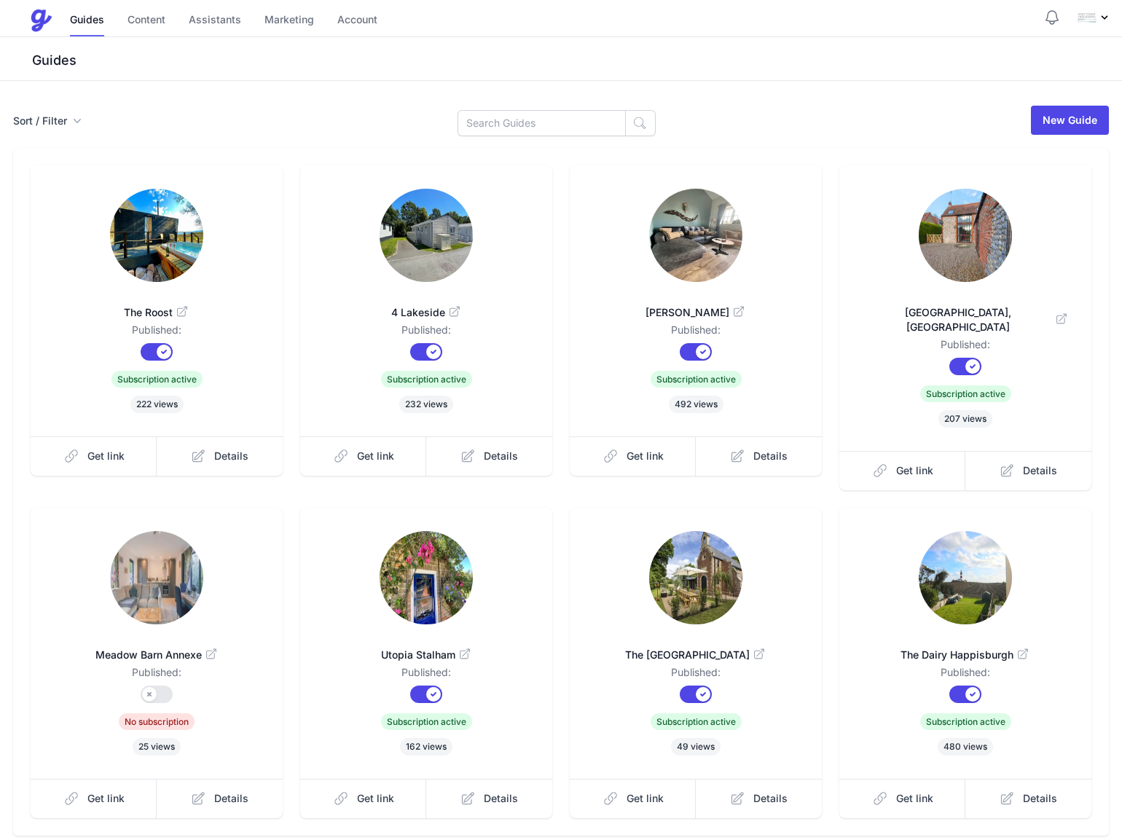
click at [697, 238] on img at bounding box center [695, 235] width 93 height 93
click at [771, 453] on span "Details" at bounding box center [771, 456] width 34 height 15
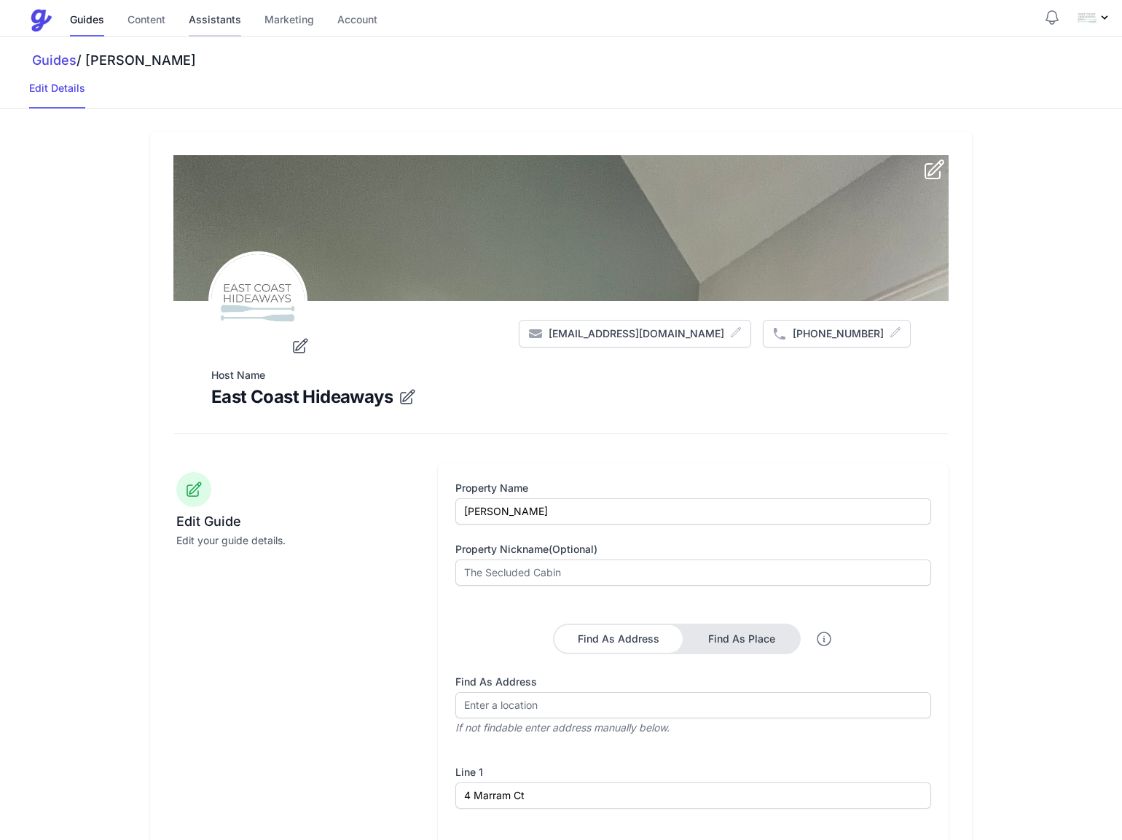
click at [222, 15] on link "Assistants" at bounding box center [215, 20] width 52 height 31
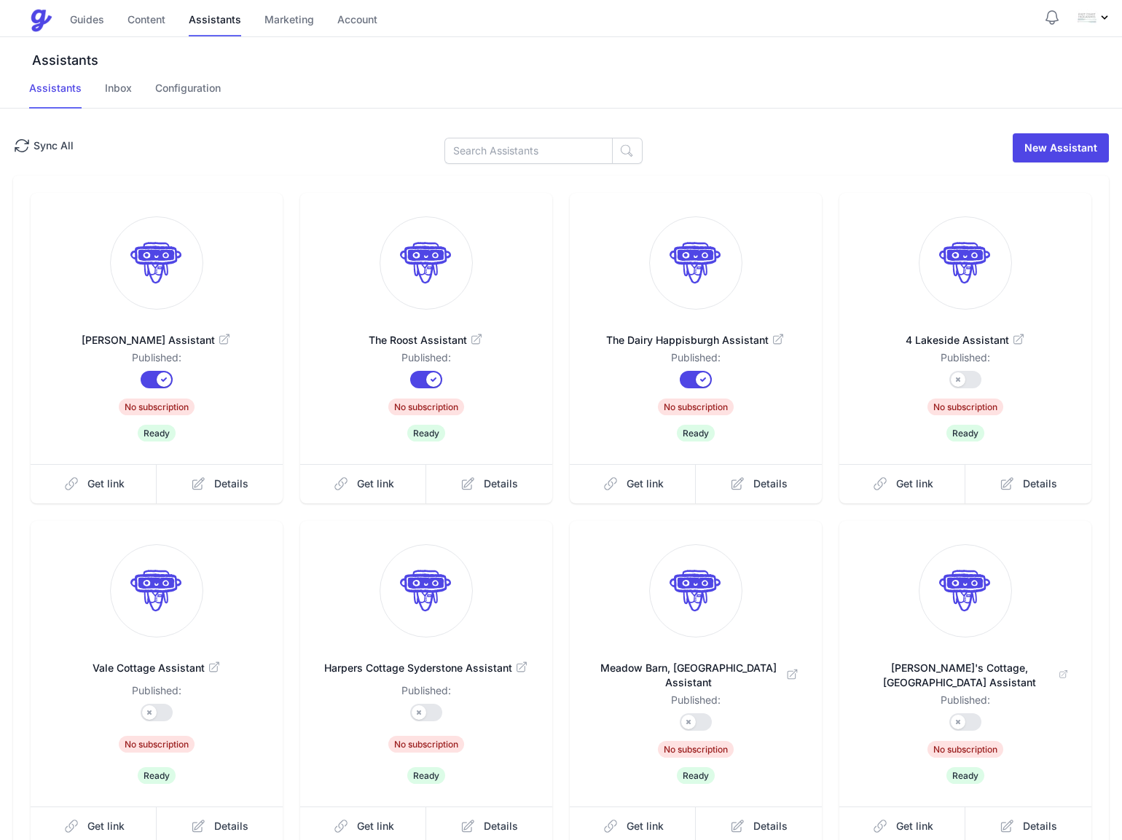
click at [151, 381] on button "Published?" at bounding box center [157, 379] width 32 height 17
click at [149, 379] on button "Published?" at bounding box center [157, 379] width 32 height 17
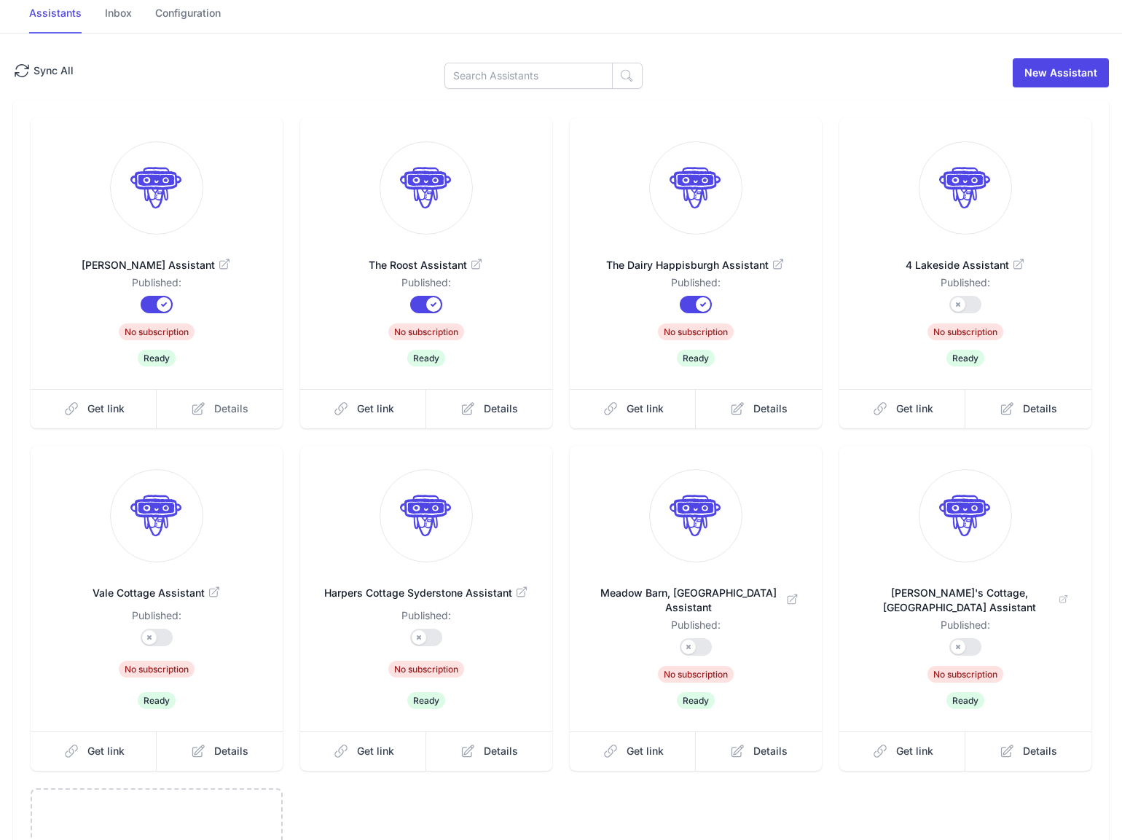
scroll to position [74, 0]
click at [244, 405] on span "Details" at bounding box center [231, 409] width 34 height 15
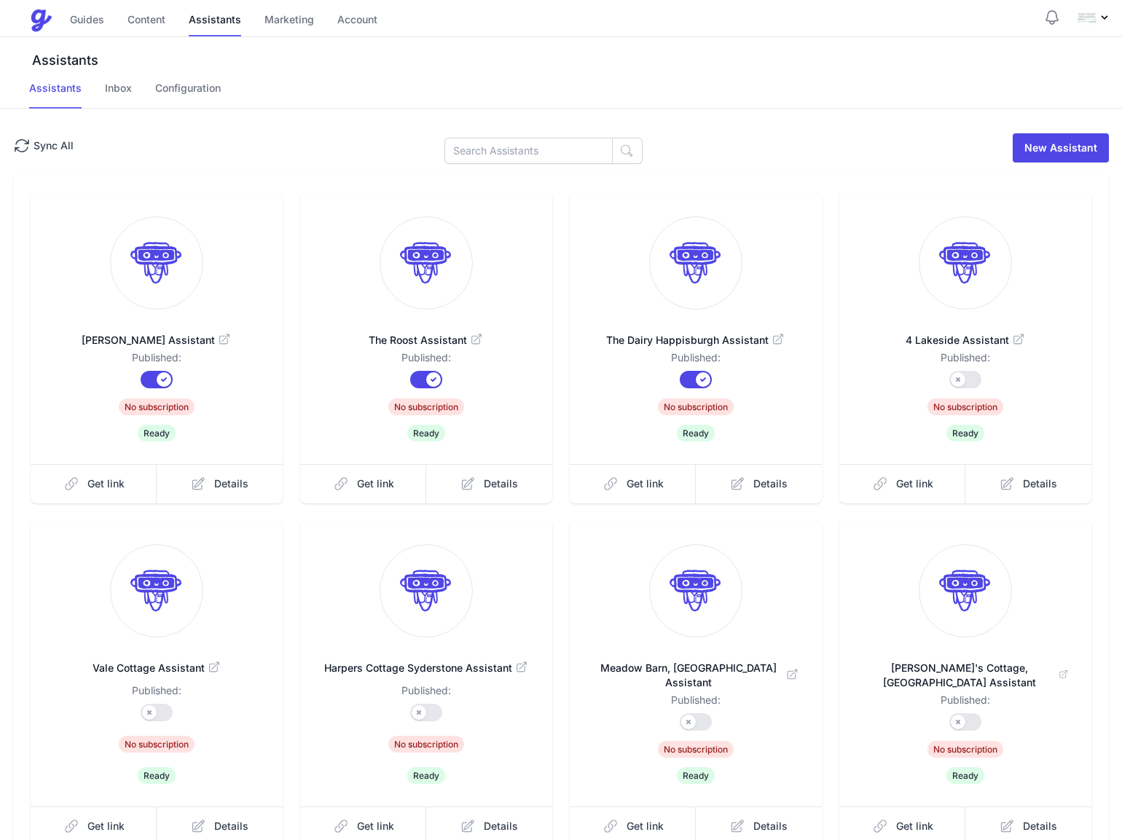
click at [150, 379] on button "Published?" at bounding box center [157, 379] width 32 height 17
click at [125, 95] on link "Inbox" at bounding box center [118, 95] width 27 height 28
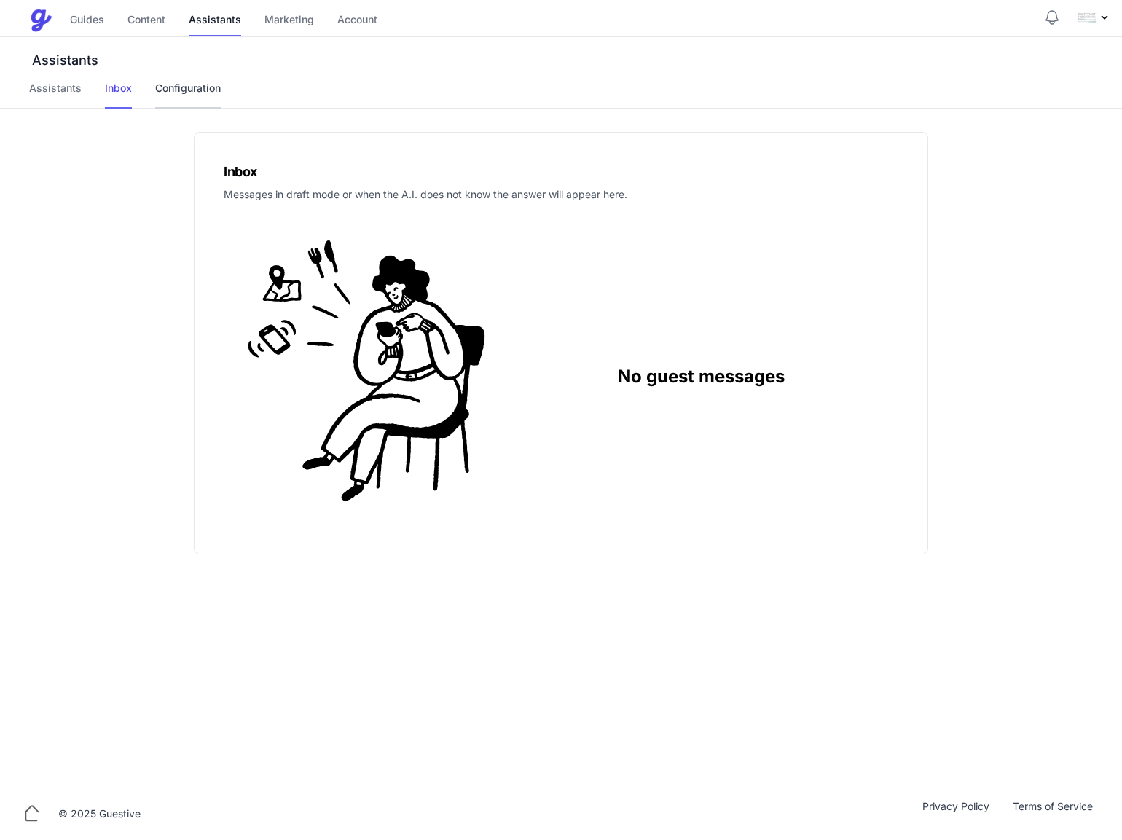
click at [176, 94] on link "Configuration" at bounding box center [188, 95] width 66 height 28
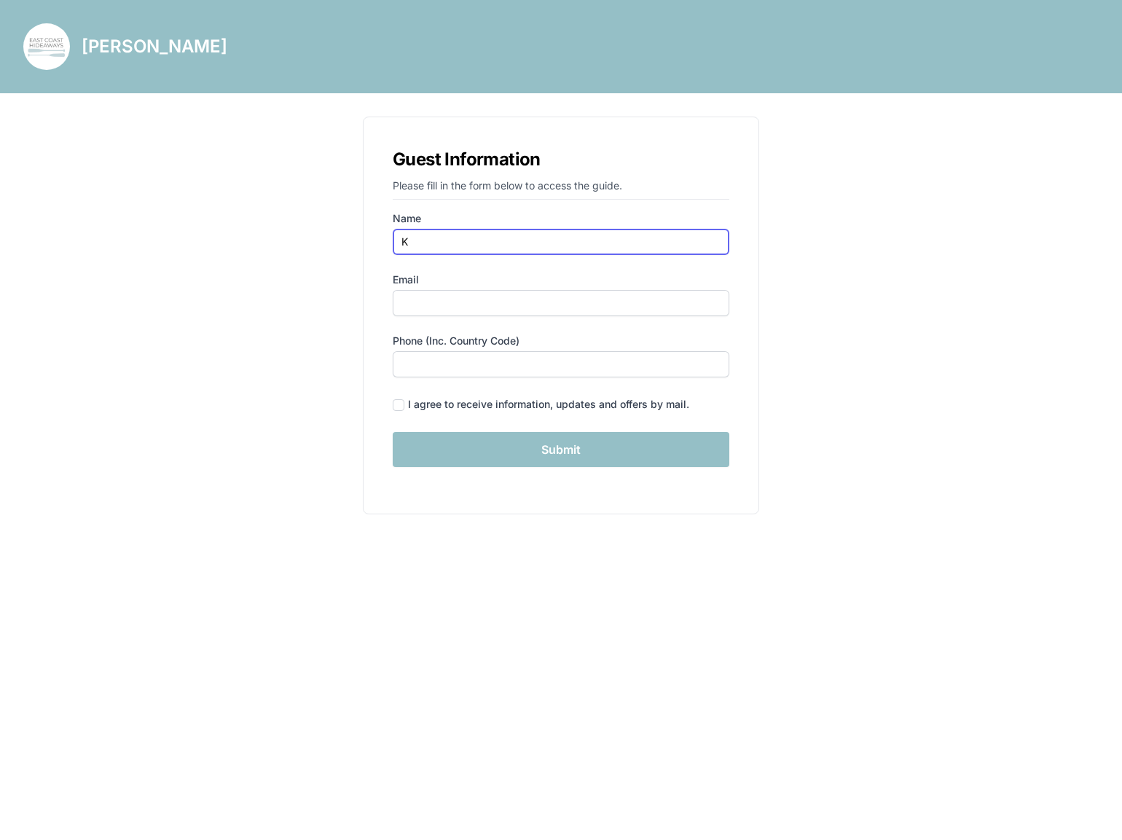
type input "K"
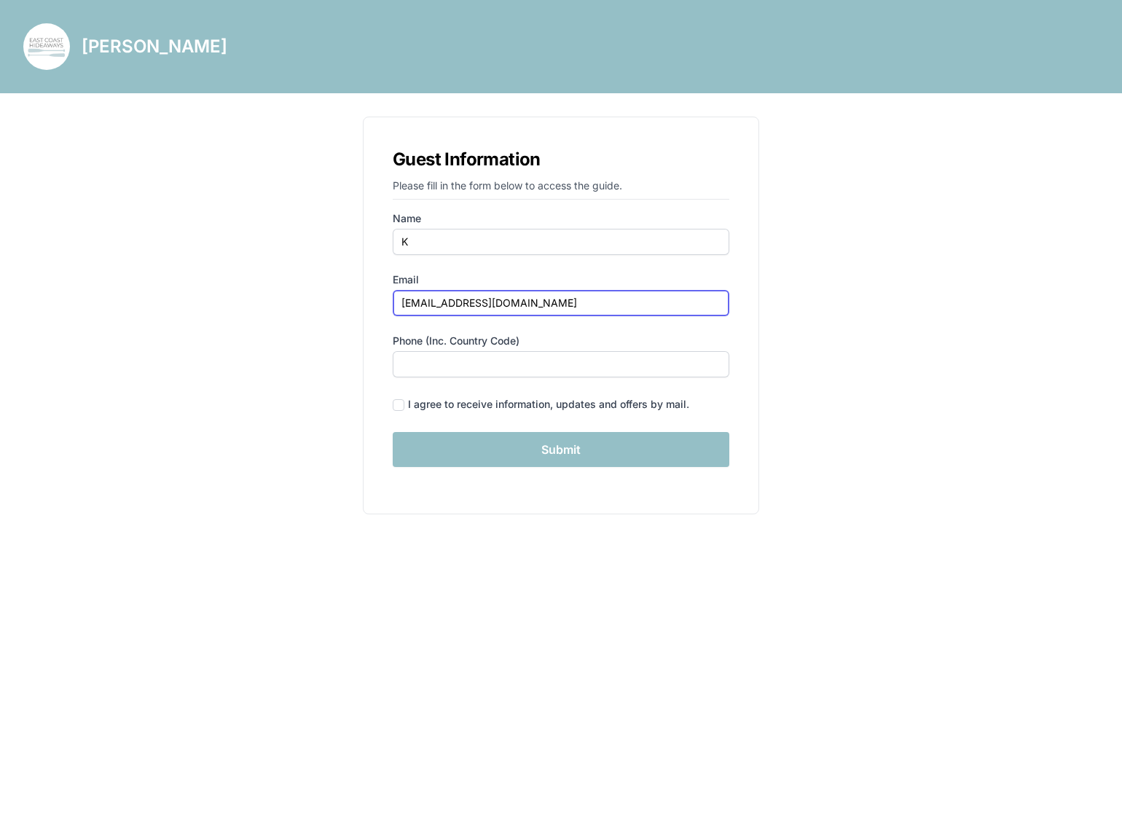
type input "[EMAIL_ADDRESS][DOMAIN_NAME]"
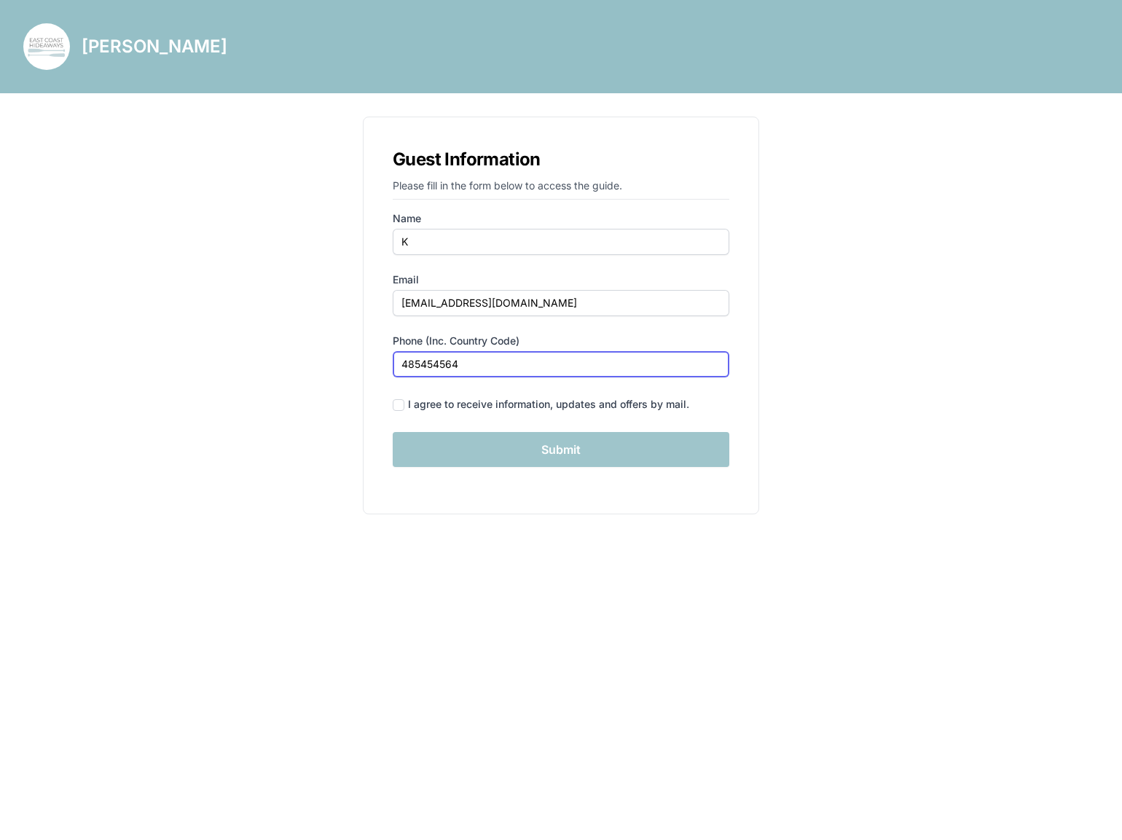
type input "485454564"
click at [494, 462] on input "Submit" at bounding box center [561, 449] width 337 height 35
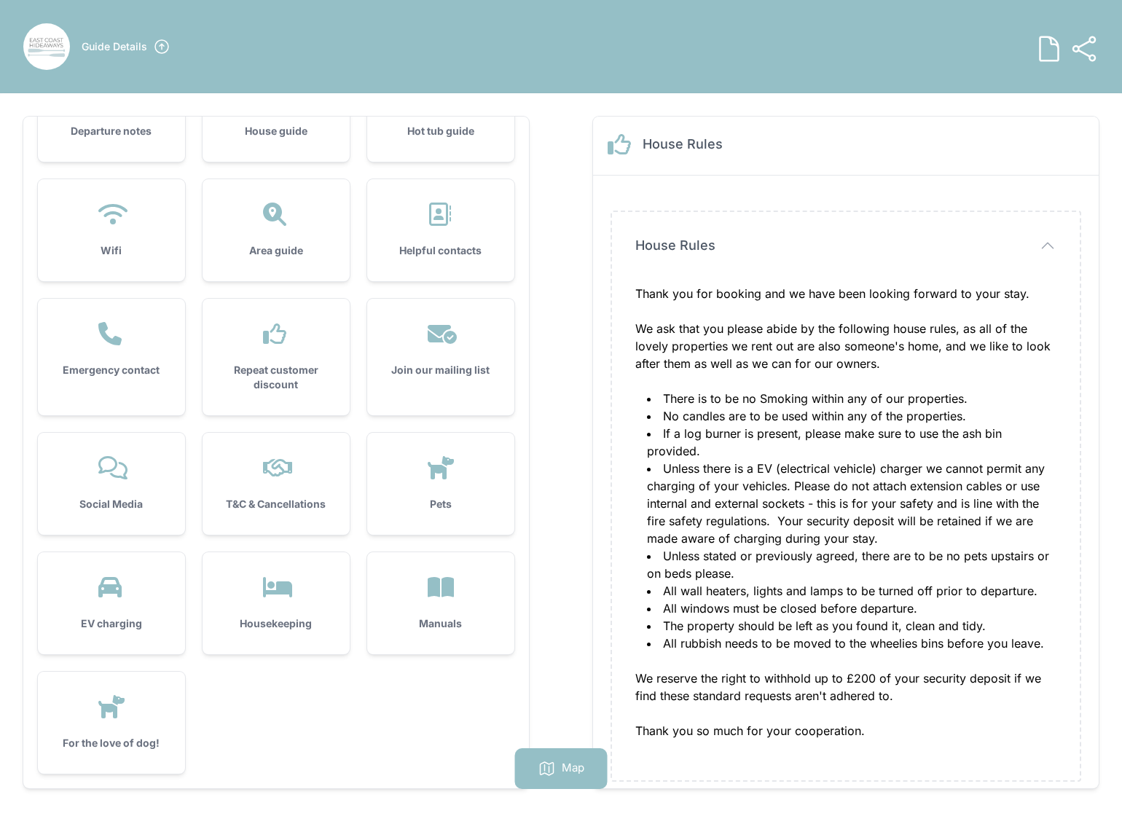
scroll to position [206, 0]
click at [394, 456] on div at bounding box center [441, 467] width 101 height 23
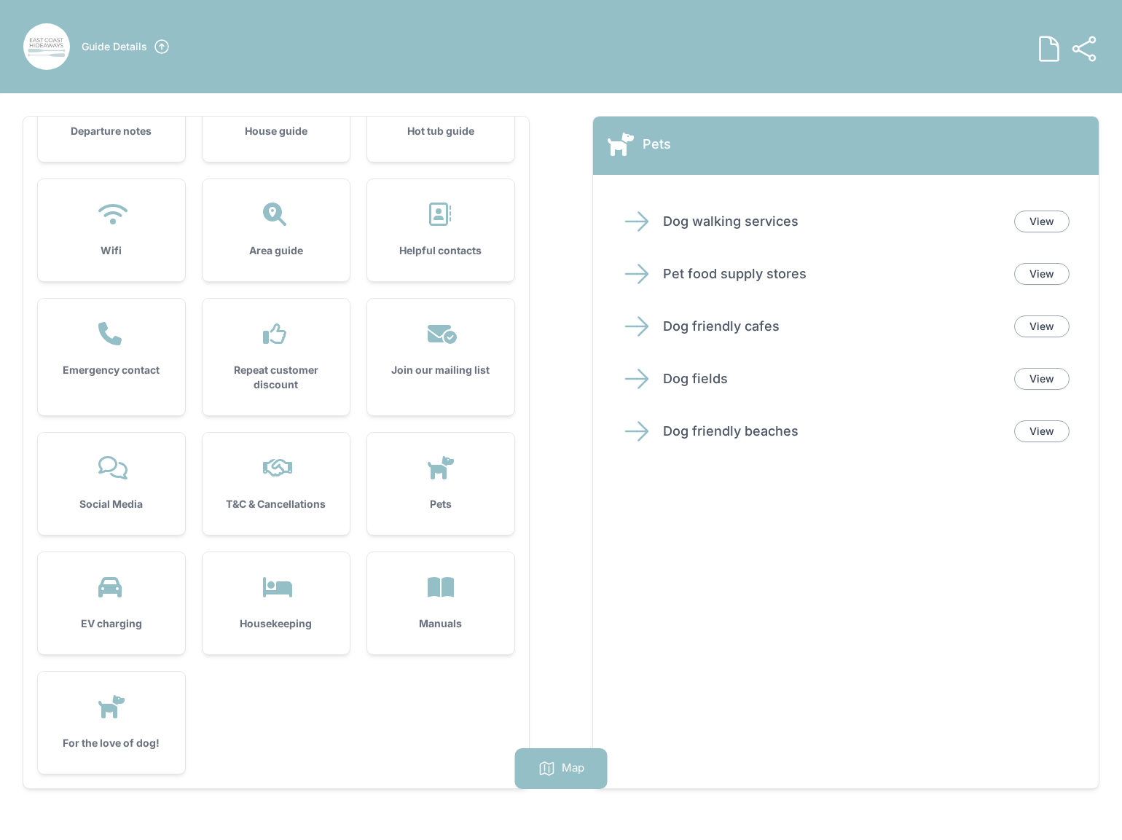
click at [128, 735] on div "For the love of dog!" at bounding box center [111, 723] width 147 height 102
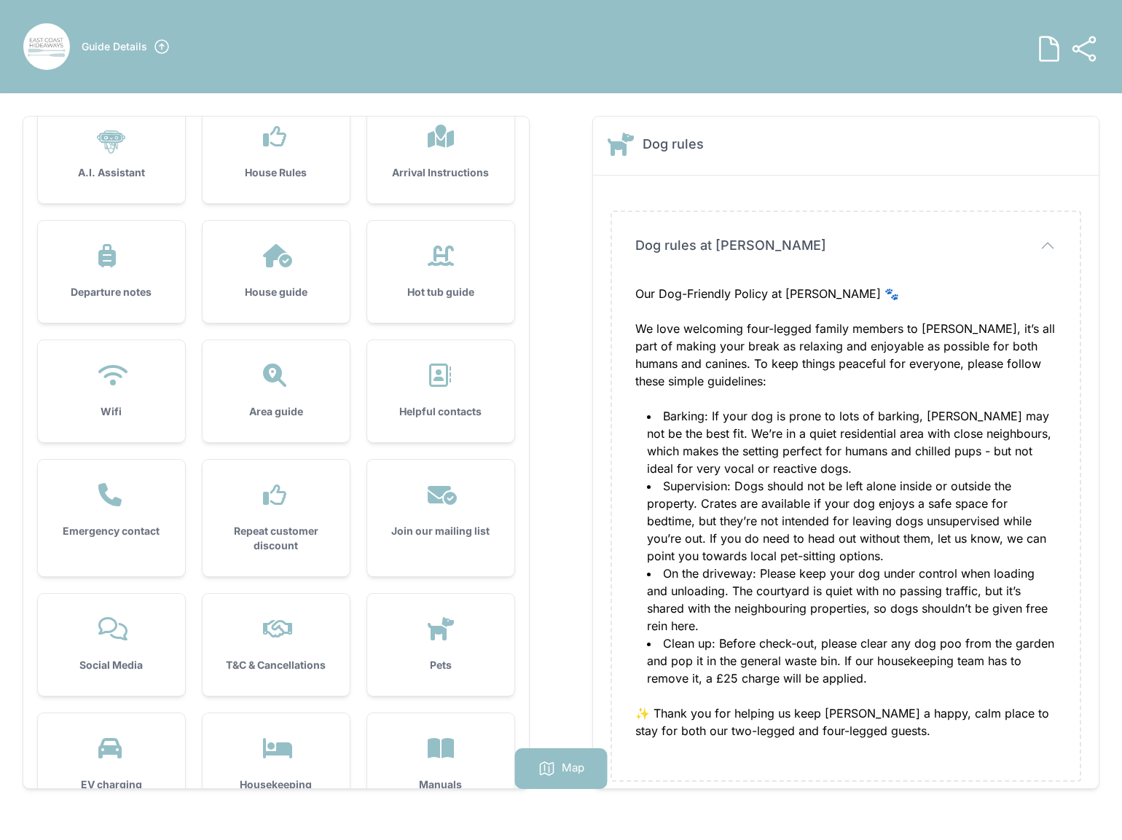
scroll to position [0, 0]
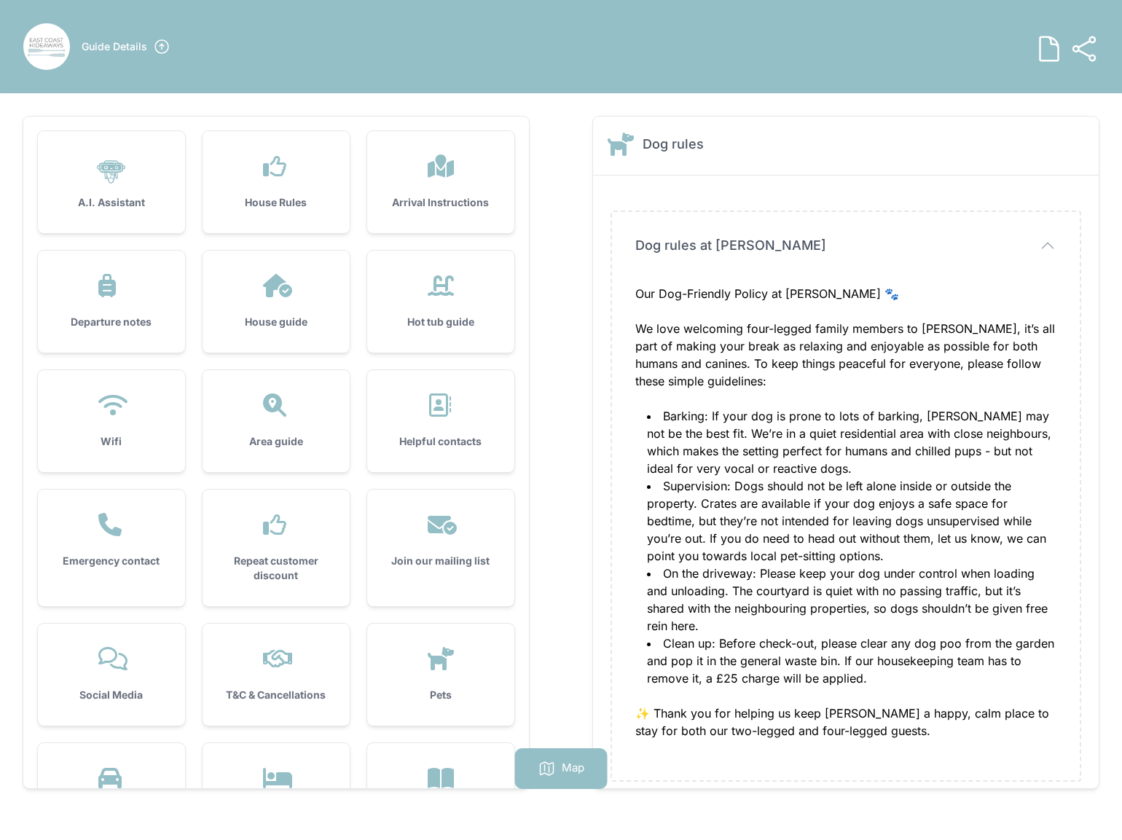
click at [91, 175] on div ".cls-1 { stroke-width: 0px; }" at bounding box center [111, 172] width 101 height 35
